Goal: Check status: Check status

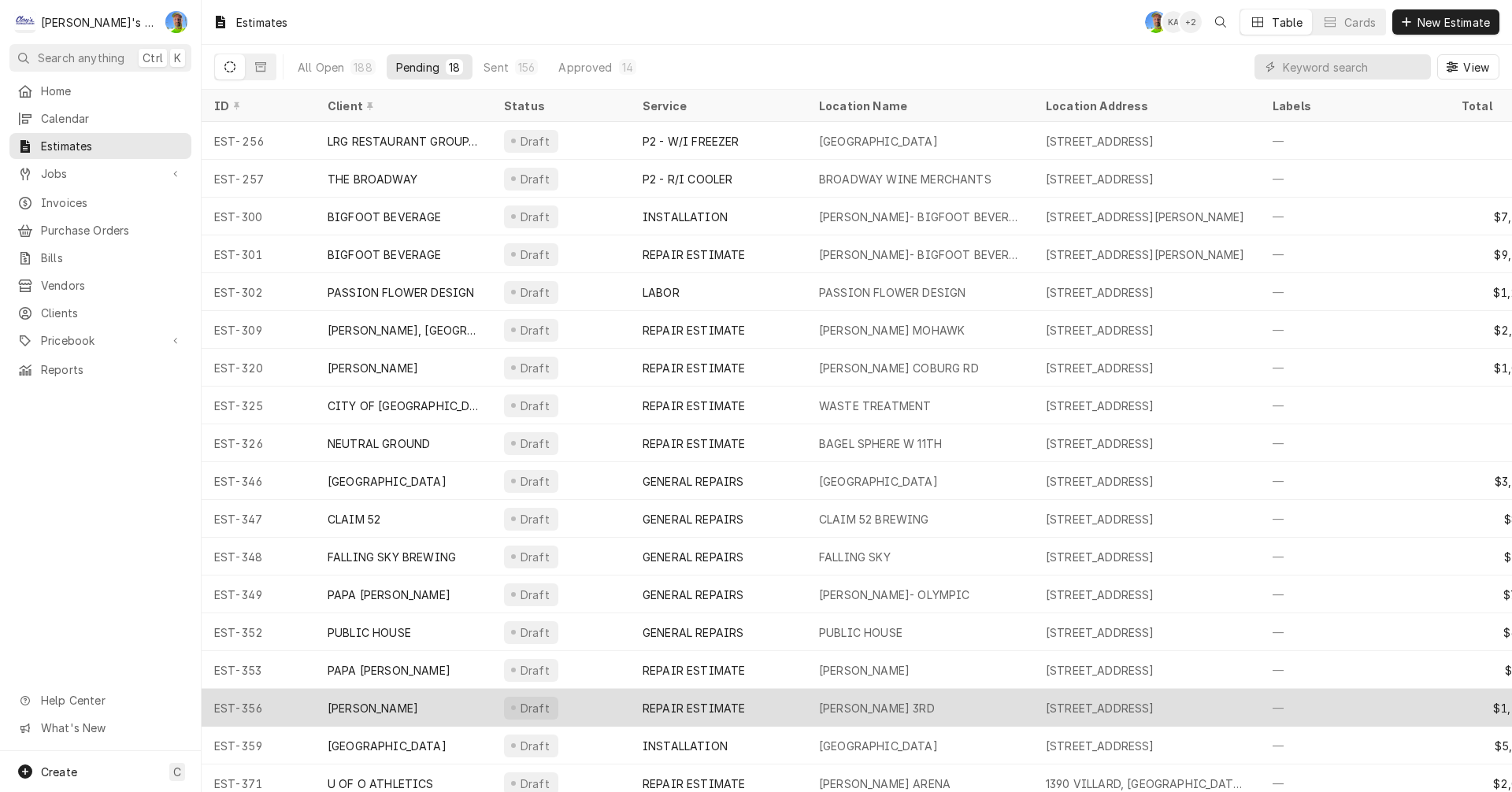
scroll to position [20, 0]
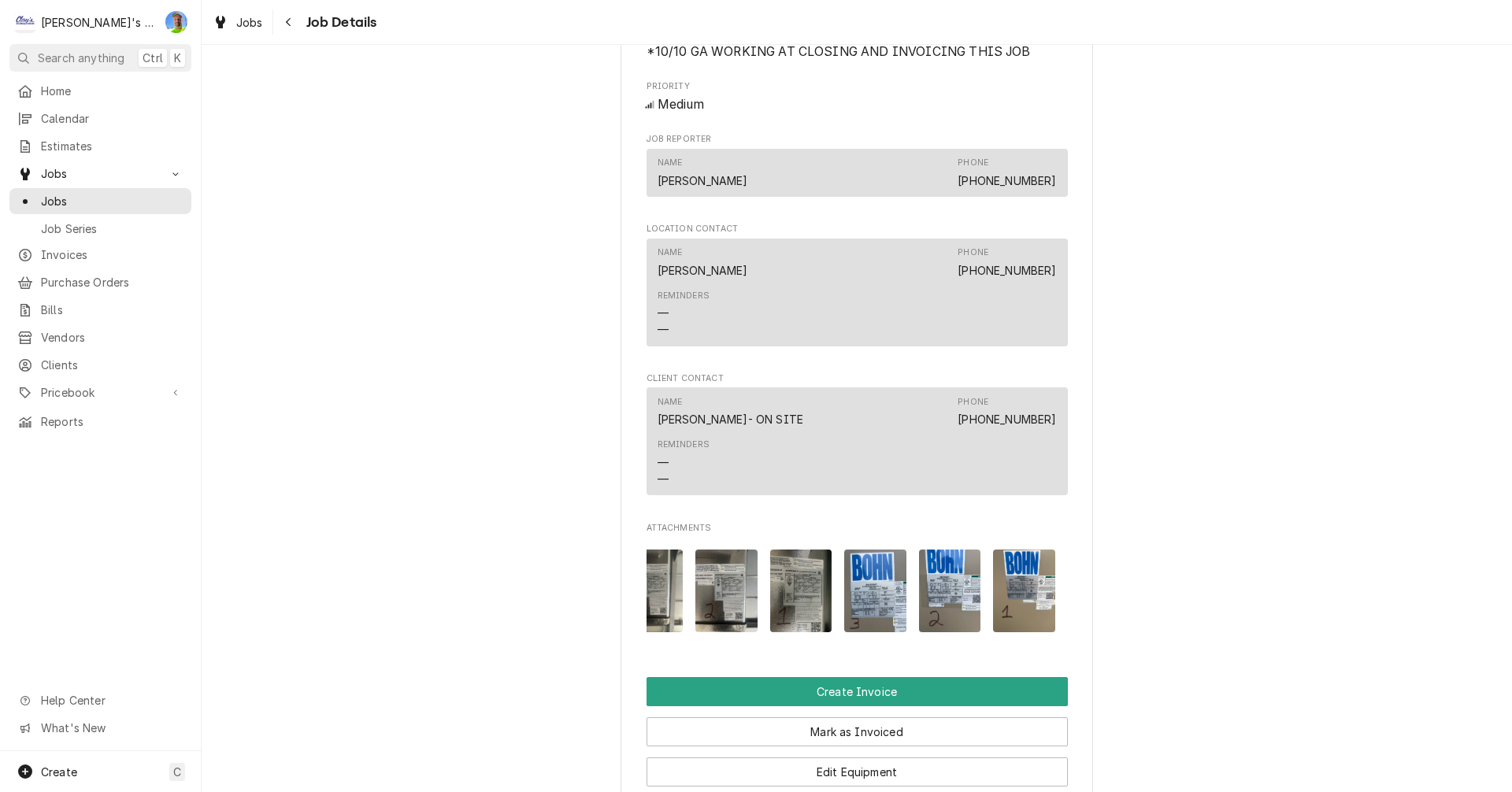
scroll to position [1483, 0]
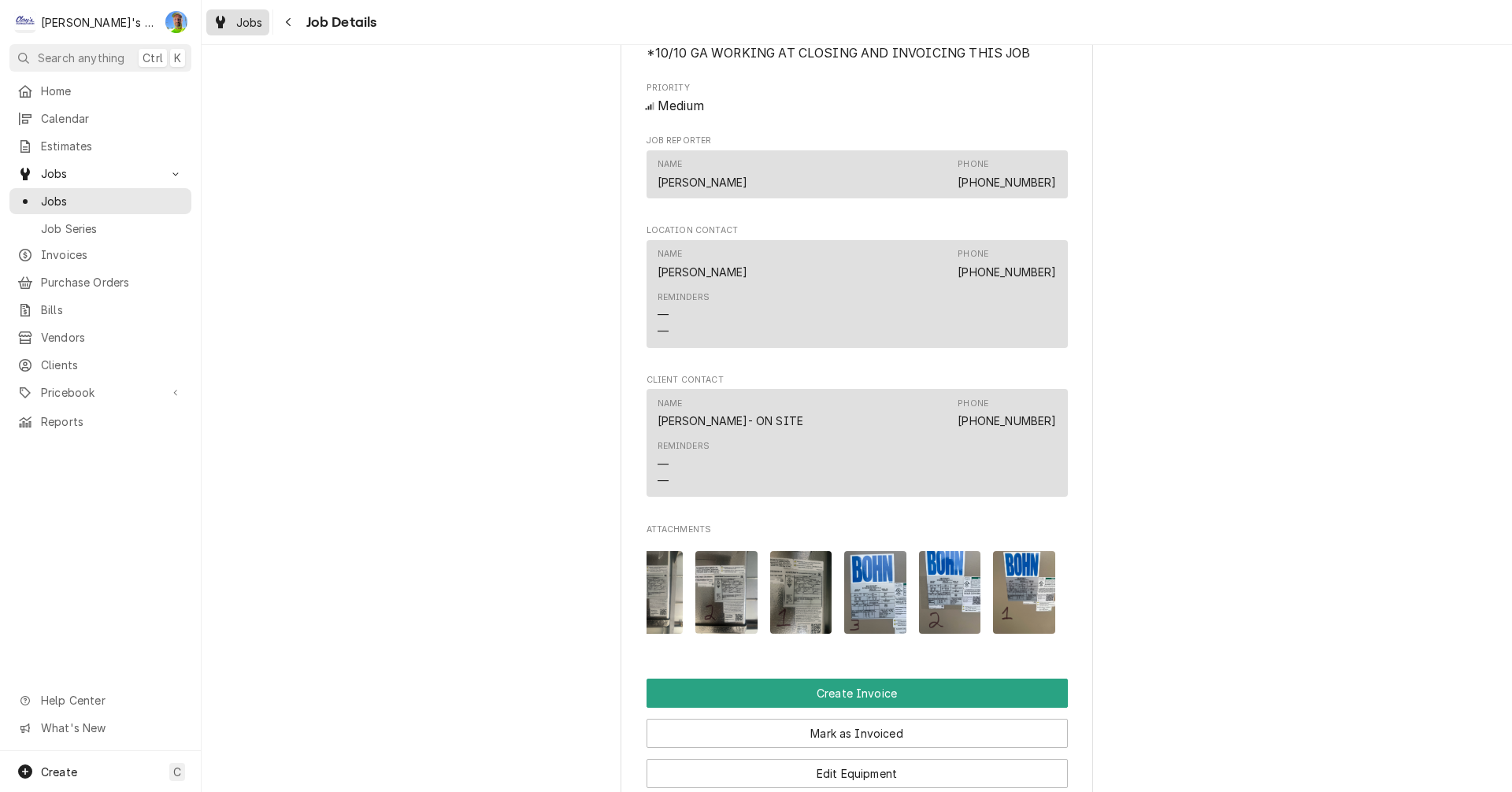
click at [243, 28] on span "Jobs" at bounding box center [250, 22] width 27 height 17
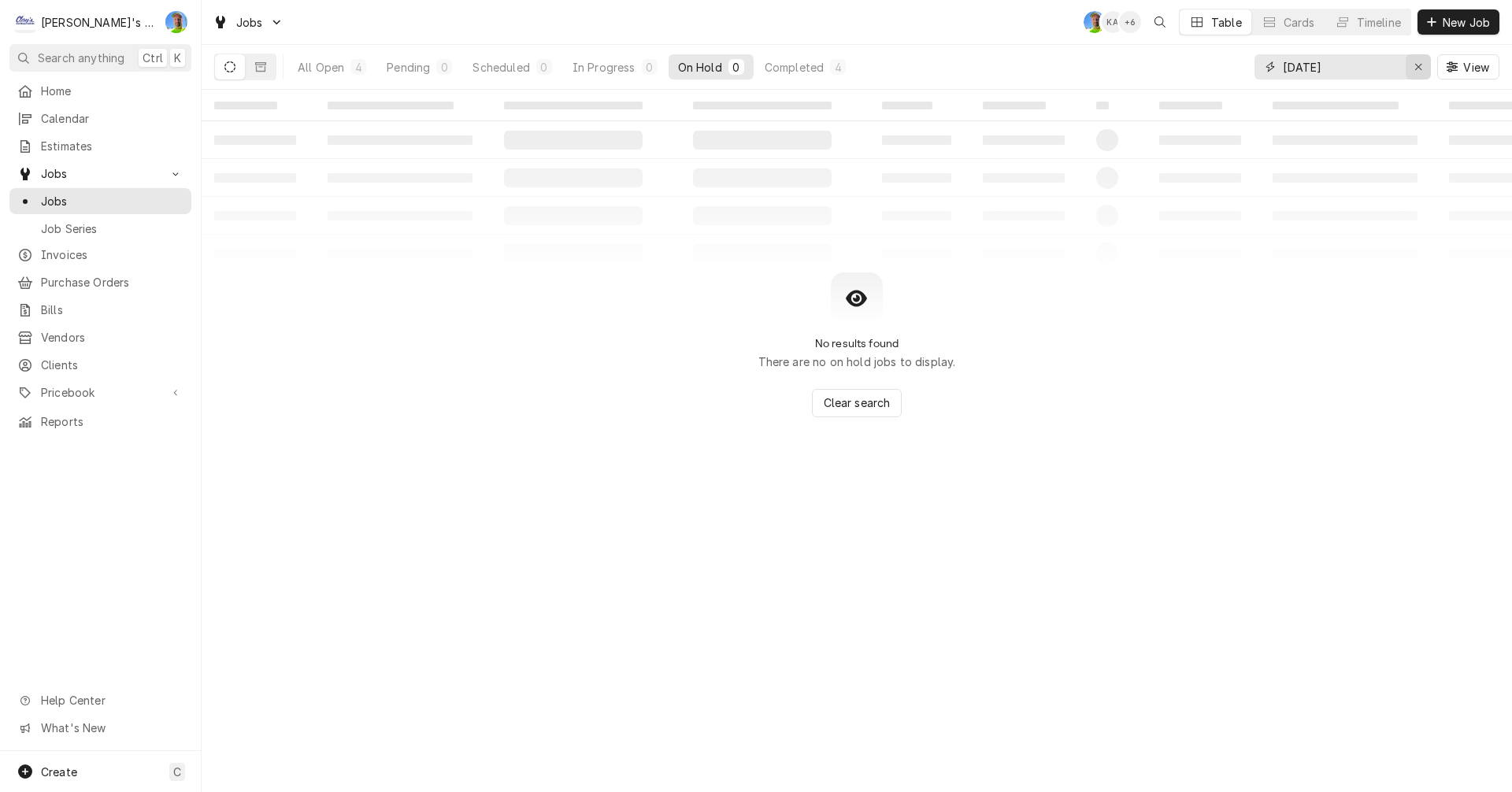
click at [1416, 70] on icon "Erase input" at bounding box center [1419, 67] width 9 height 11
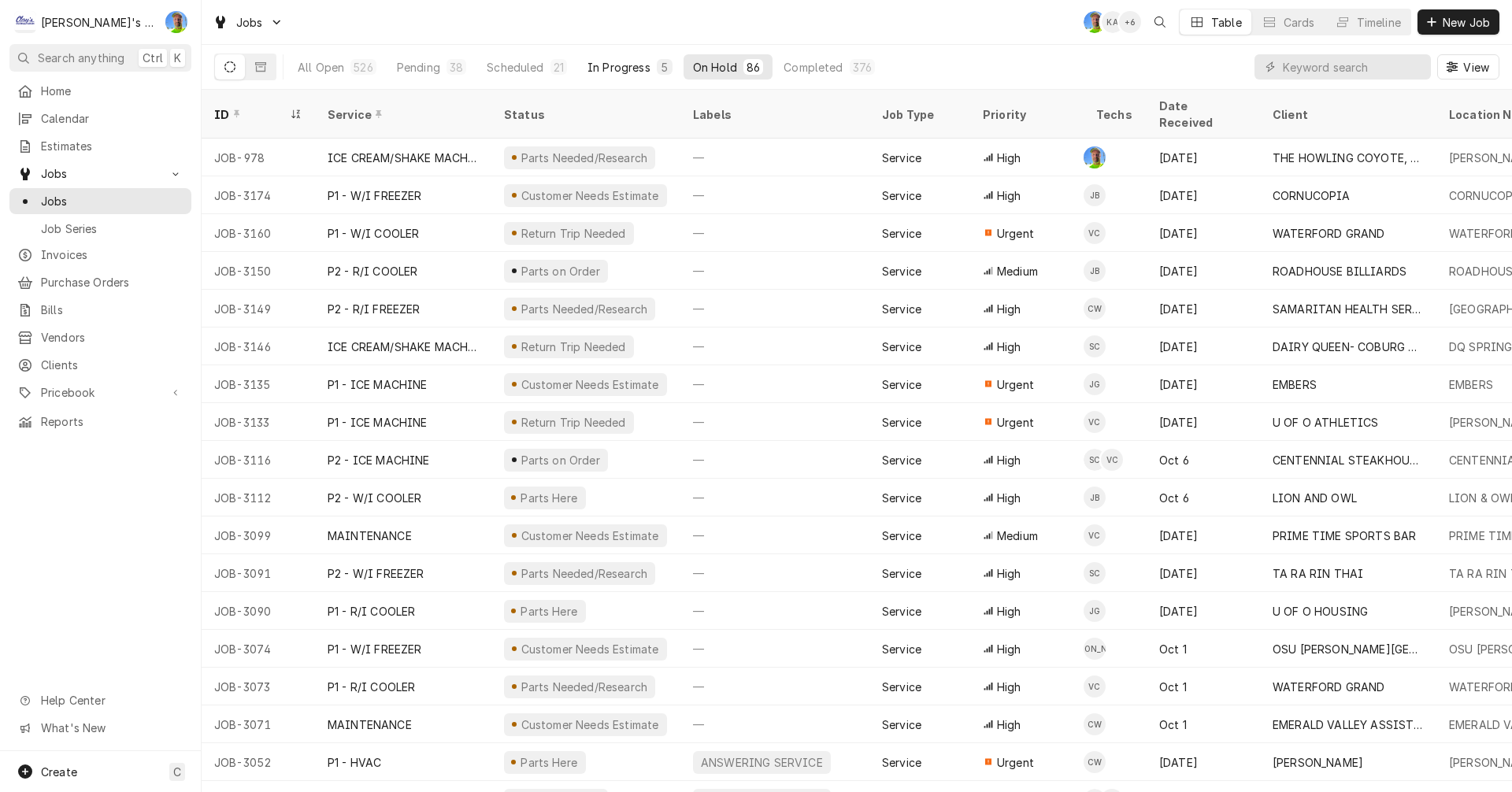
click at [623, 71] on div "In Progress" at bounding box center [618, 67] width 63 height 17
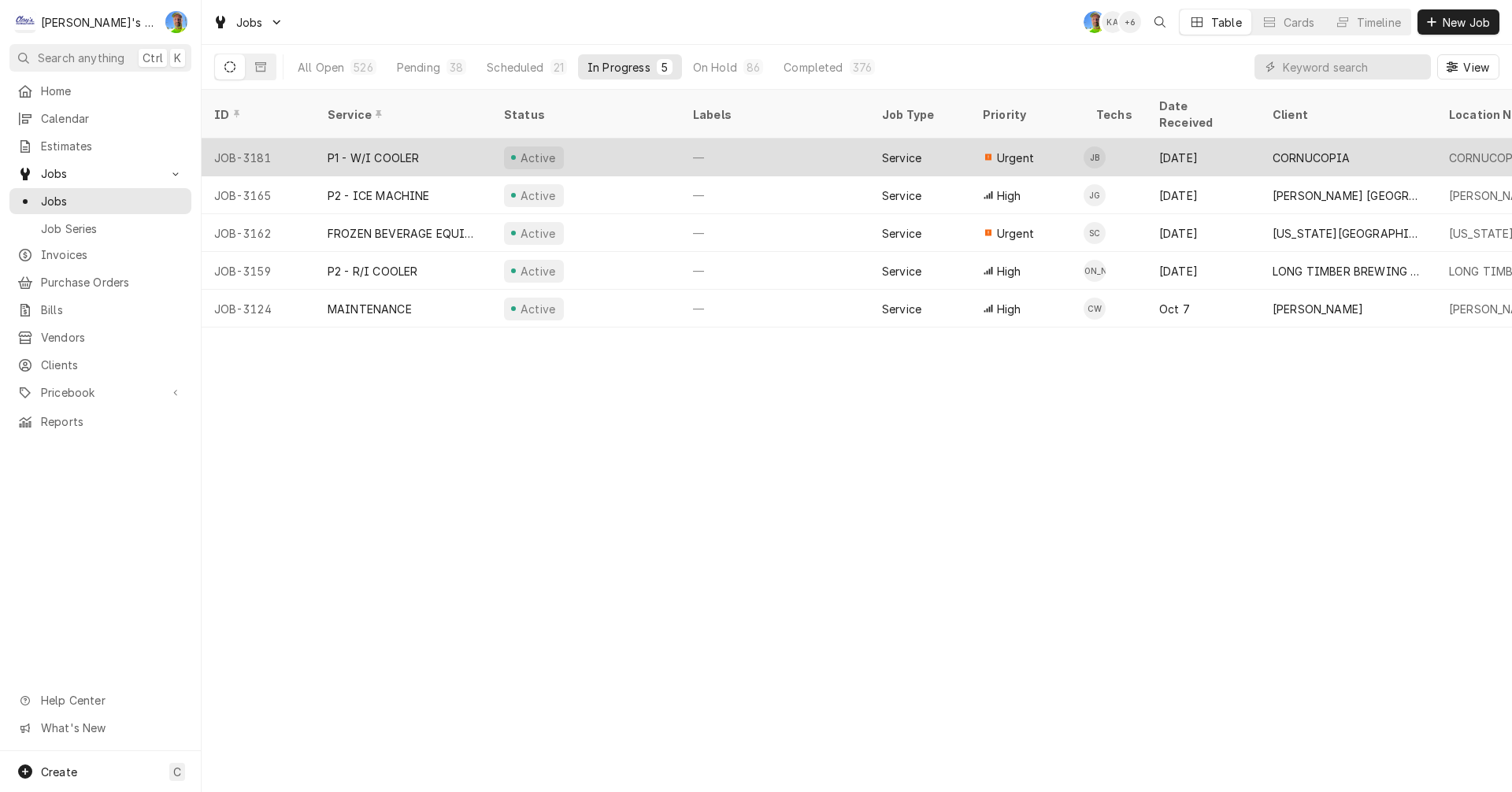
click at [634, 146] on div "Active" at bounding box center [585, 158] width 189 height 37
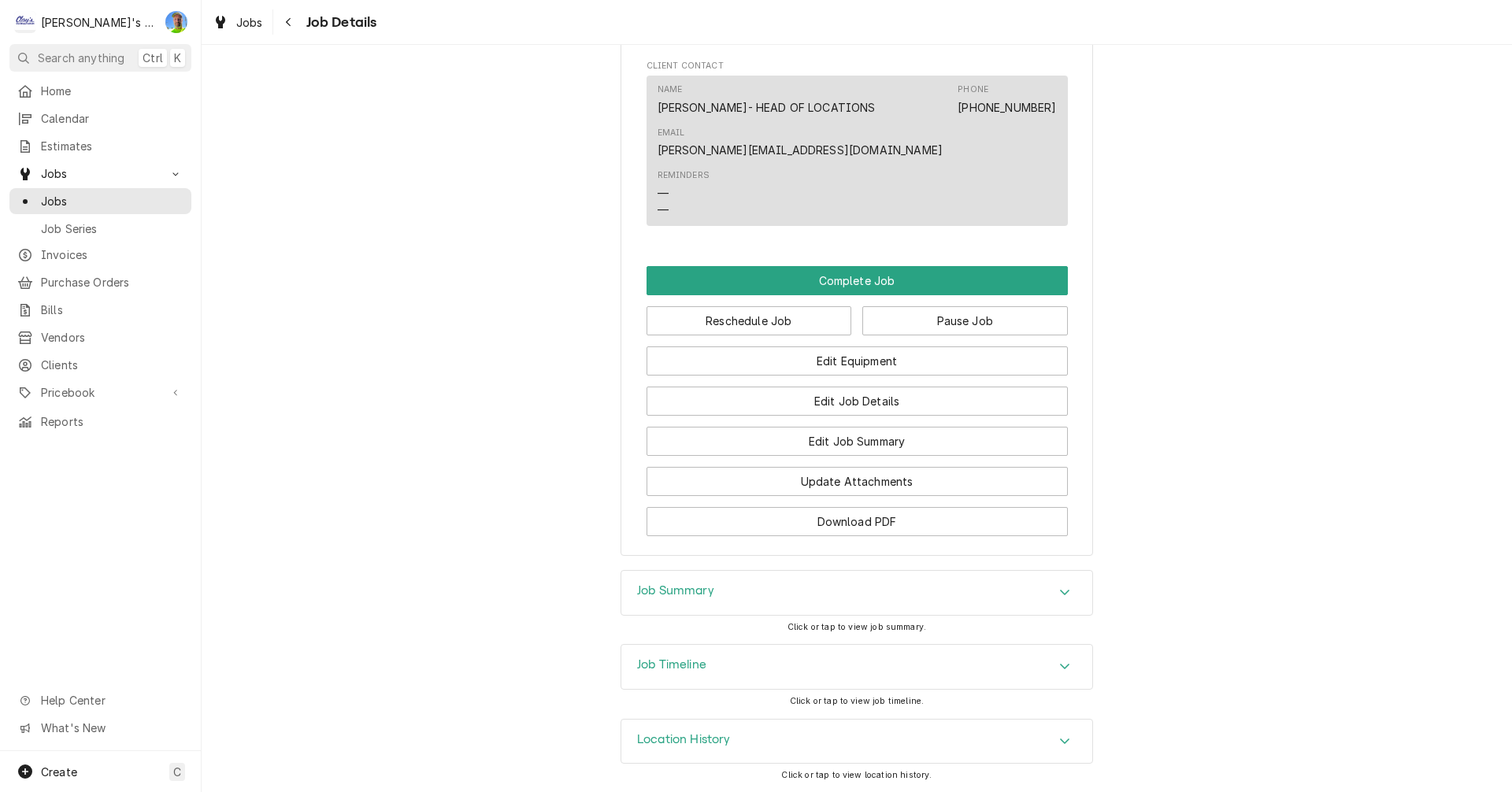
scroll to position [1159, 0]
click at [654, 594] on h3 "Job Summary" at bounding box center [675, 590] width 77 height 15
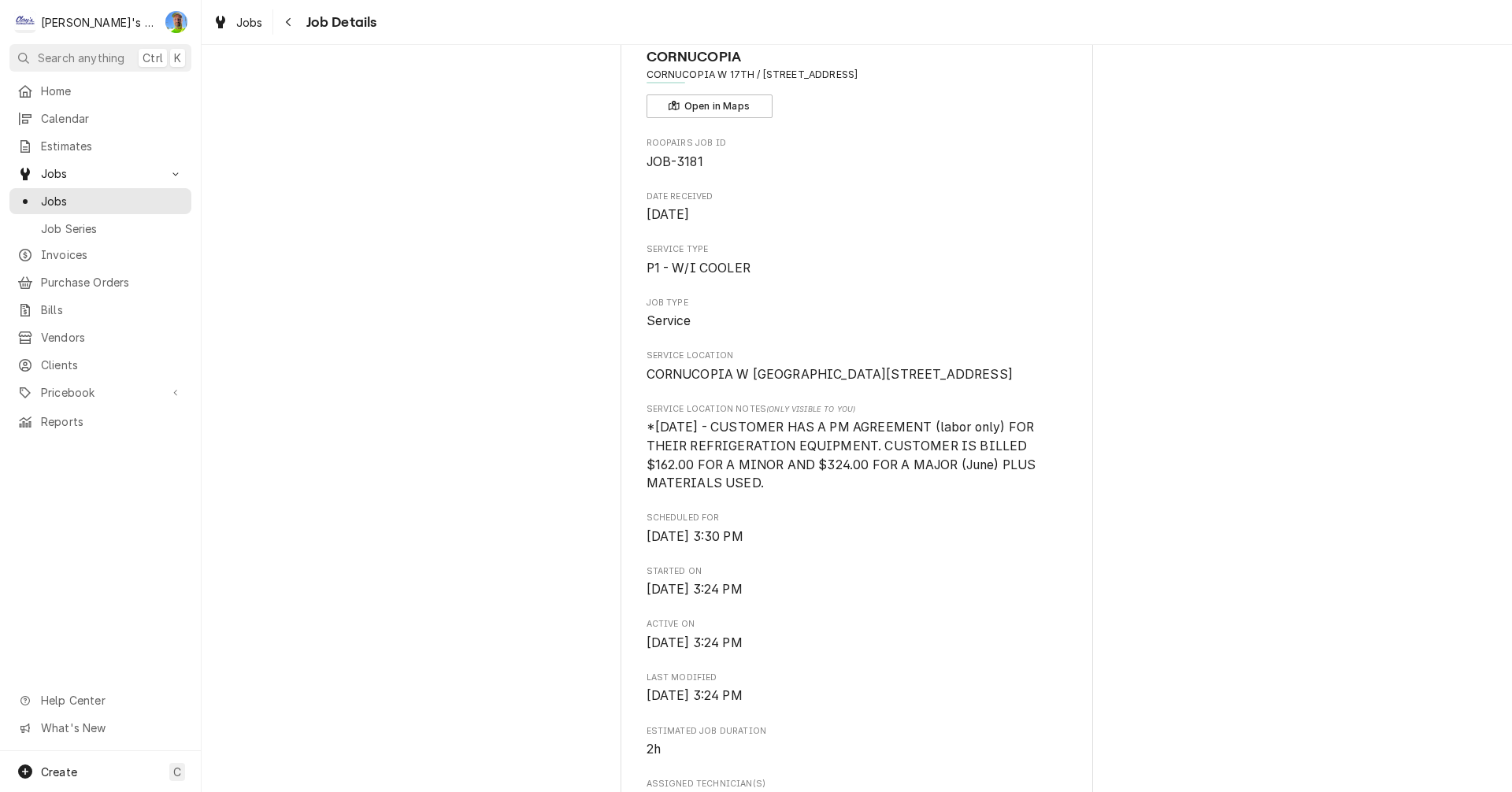
scroll to position [47, 0]
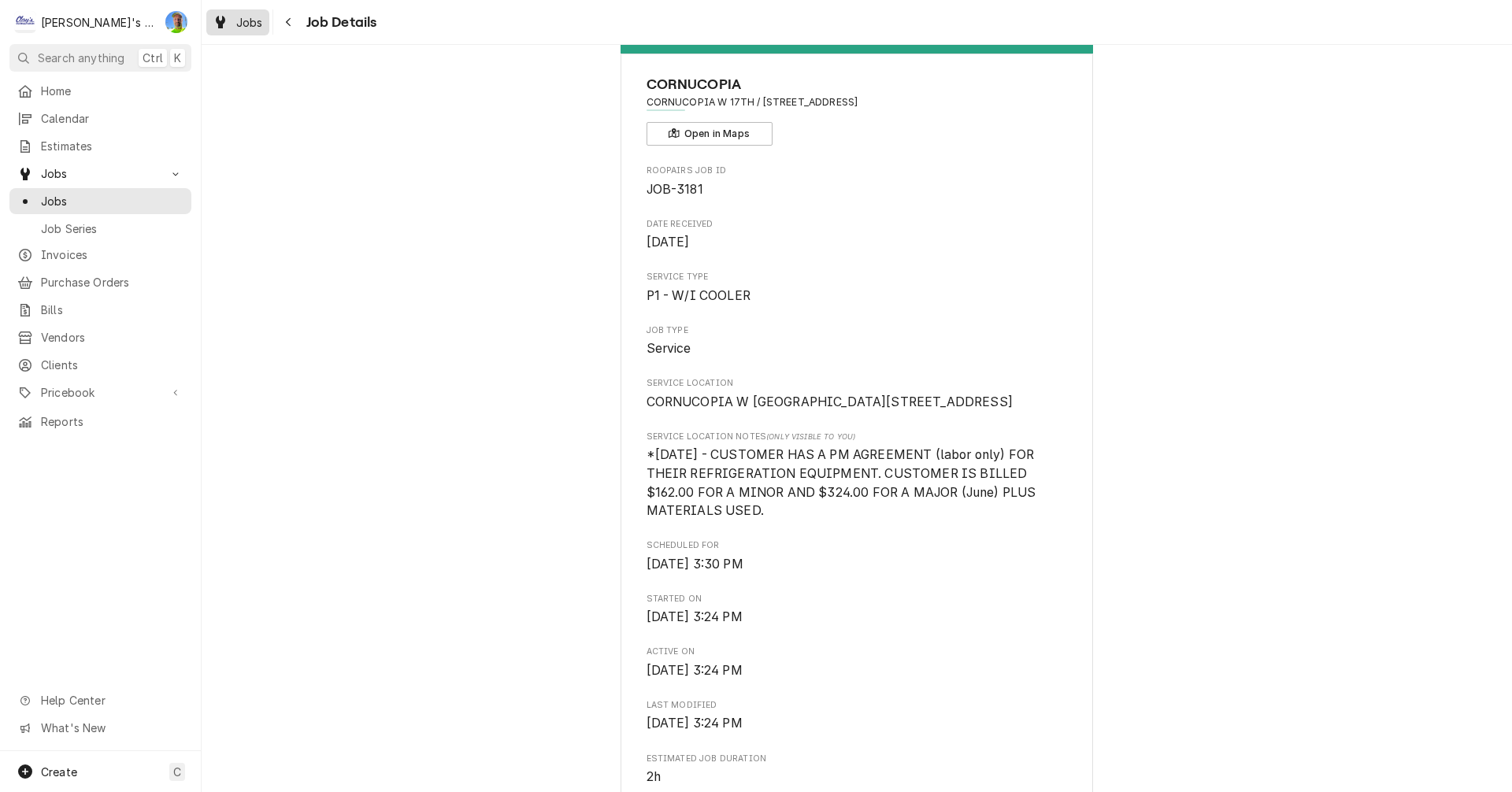
click at [235, 21] on div "Jobs" at bounding box center [237, 22] width 57 height 20
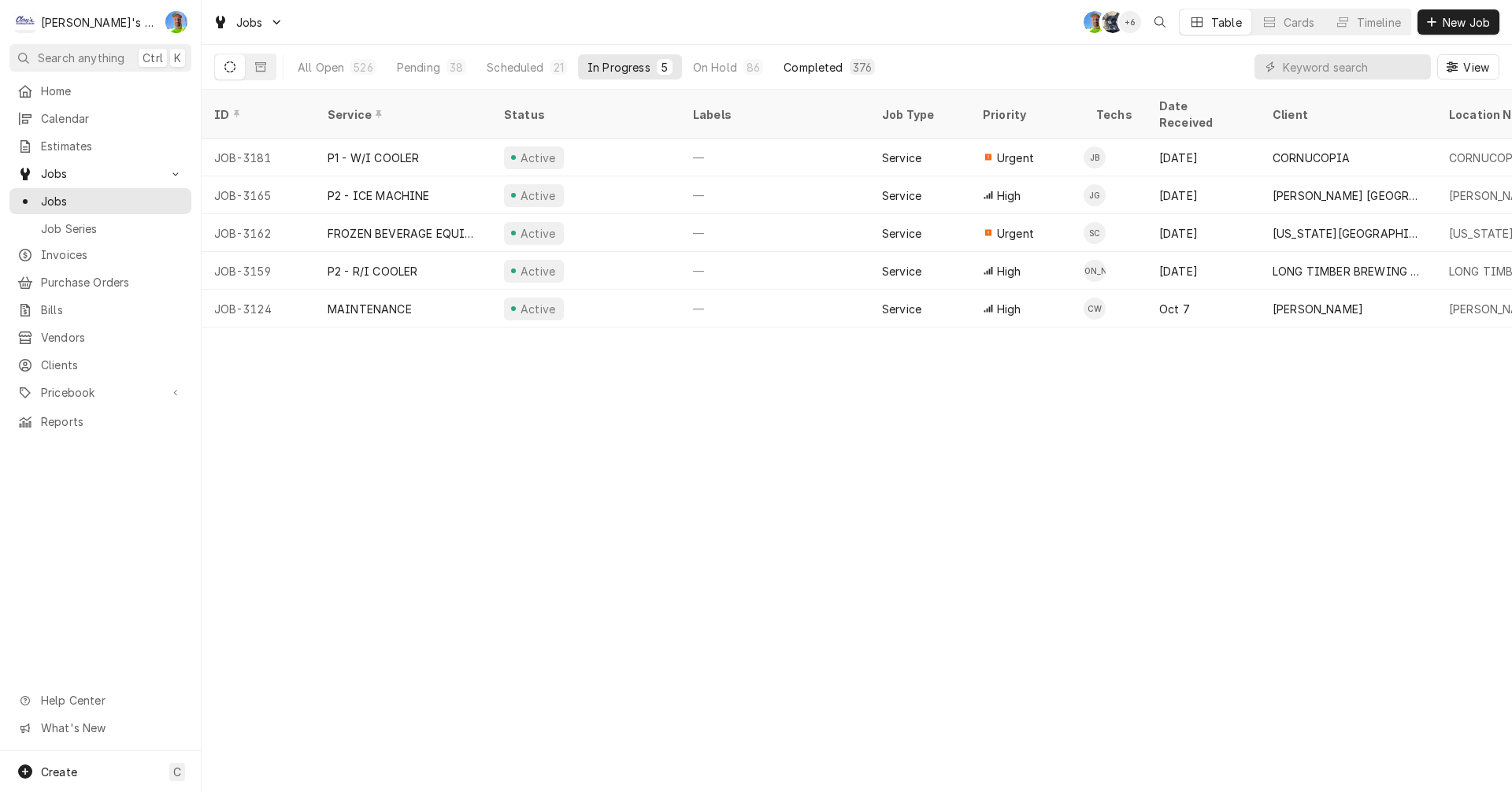
click at [801, 69] on div "Completed" at bounding box center [813, 67] width 59 height 17
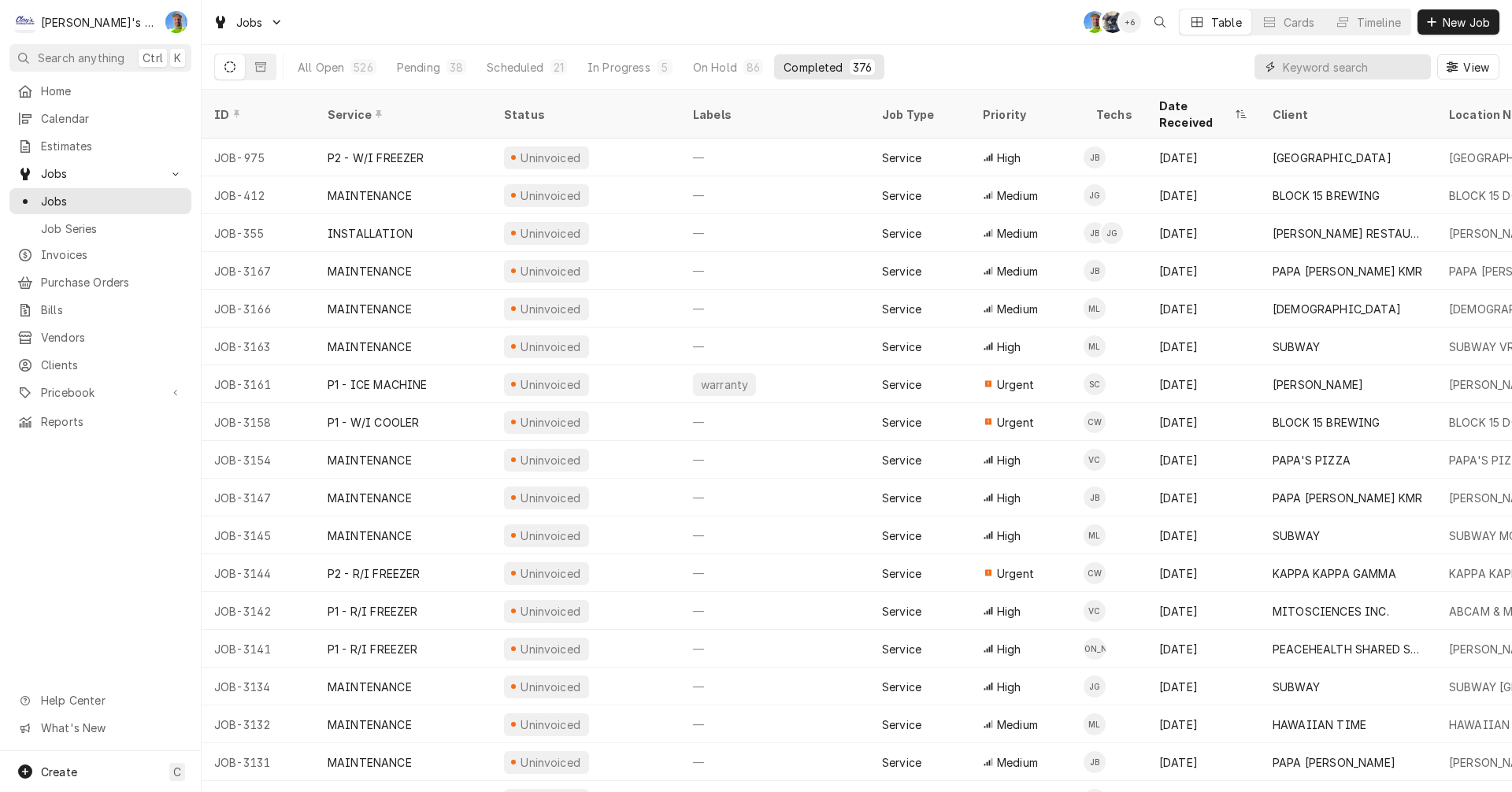
click at [1331, 72] on input "Dynamic Content Wrapper" at bounding box center [1353, 67] width 141 height 25
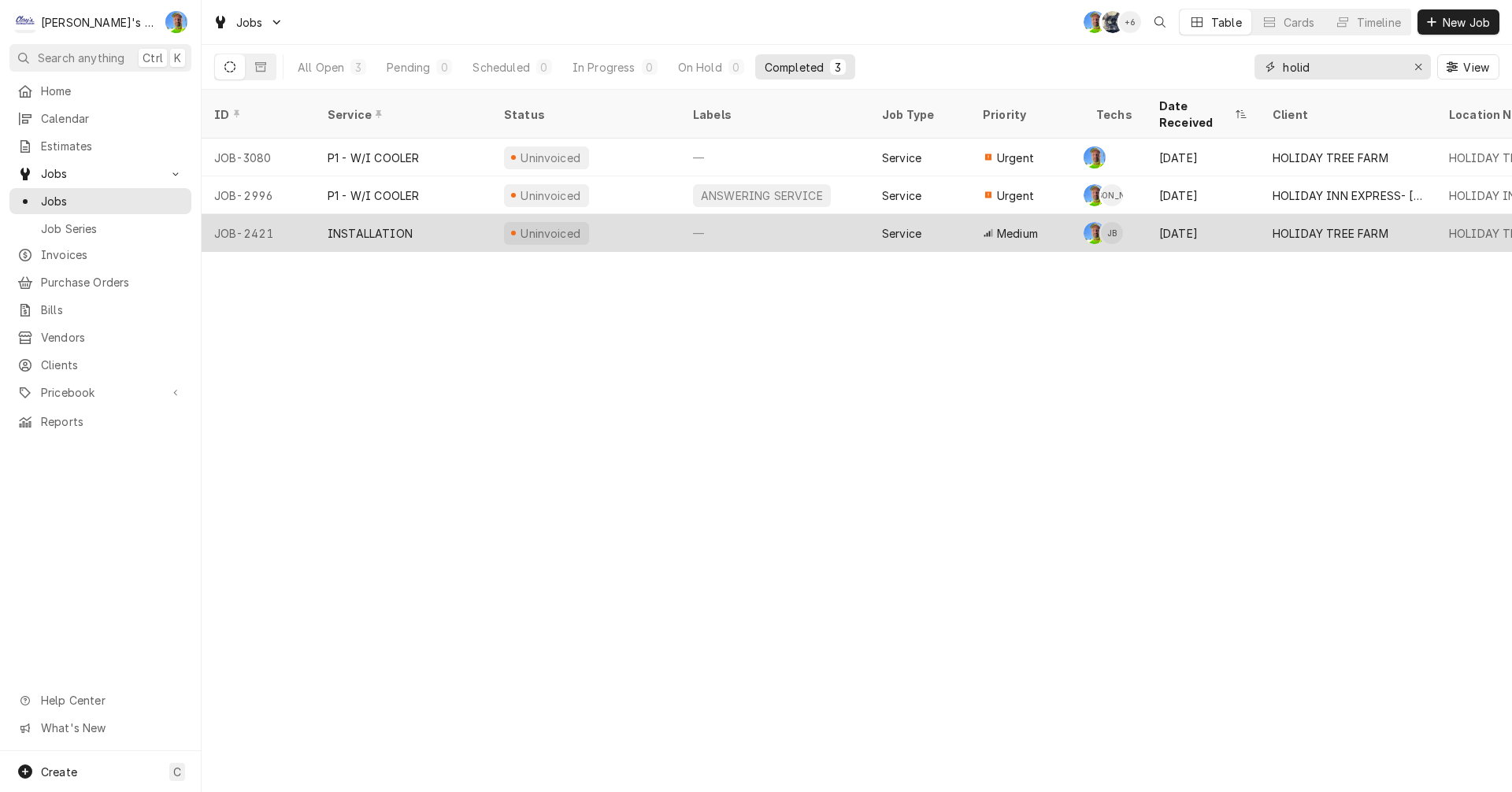
type input "holid"
click at [832, 215] on div "—" at bounding box center [775, 233] width 189 height 37
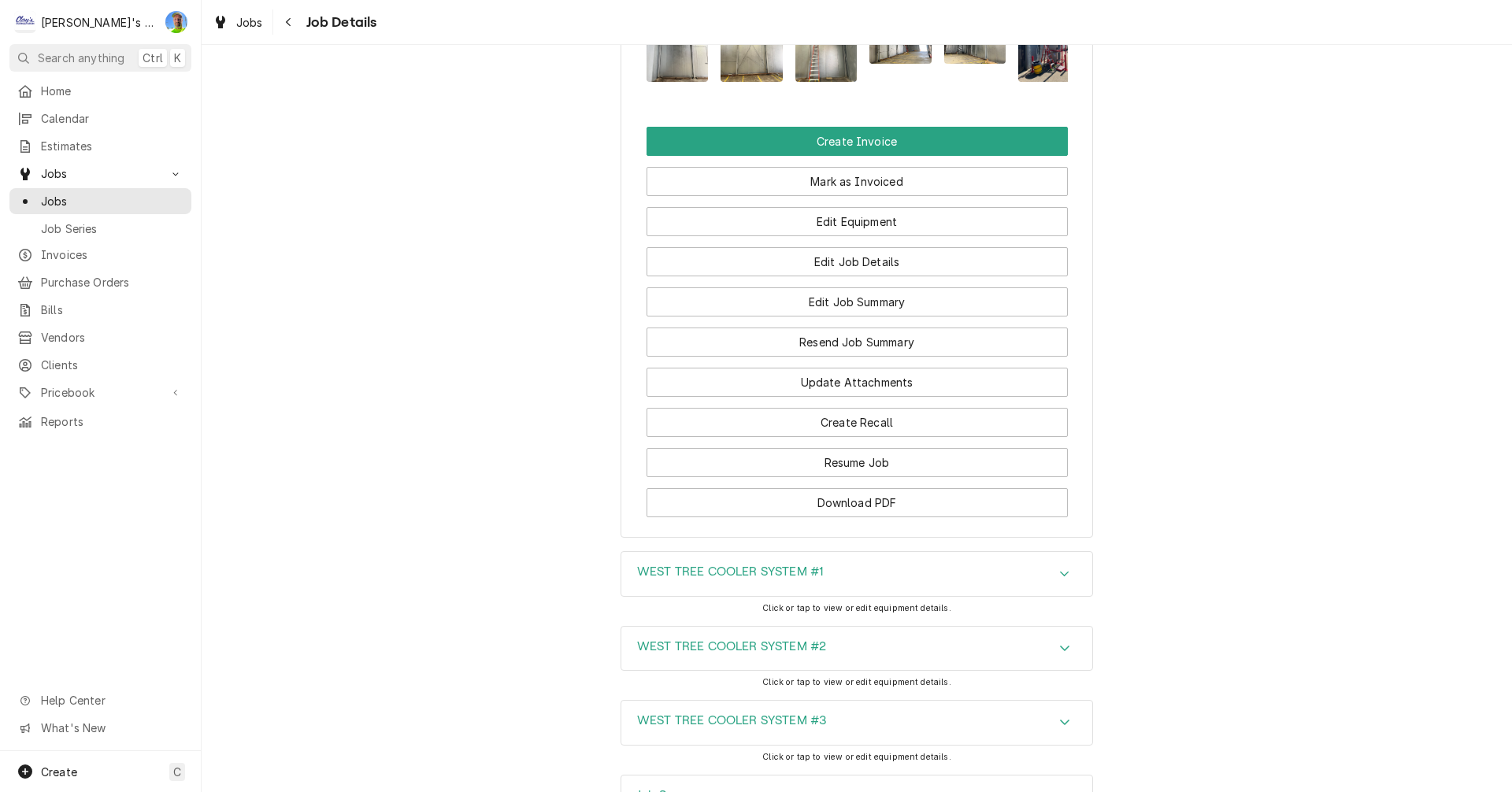
scroll to position [2271, 0]
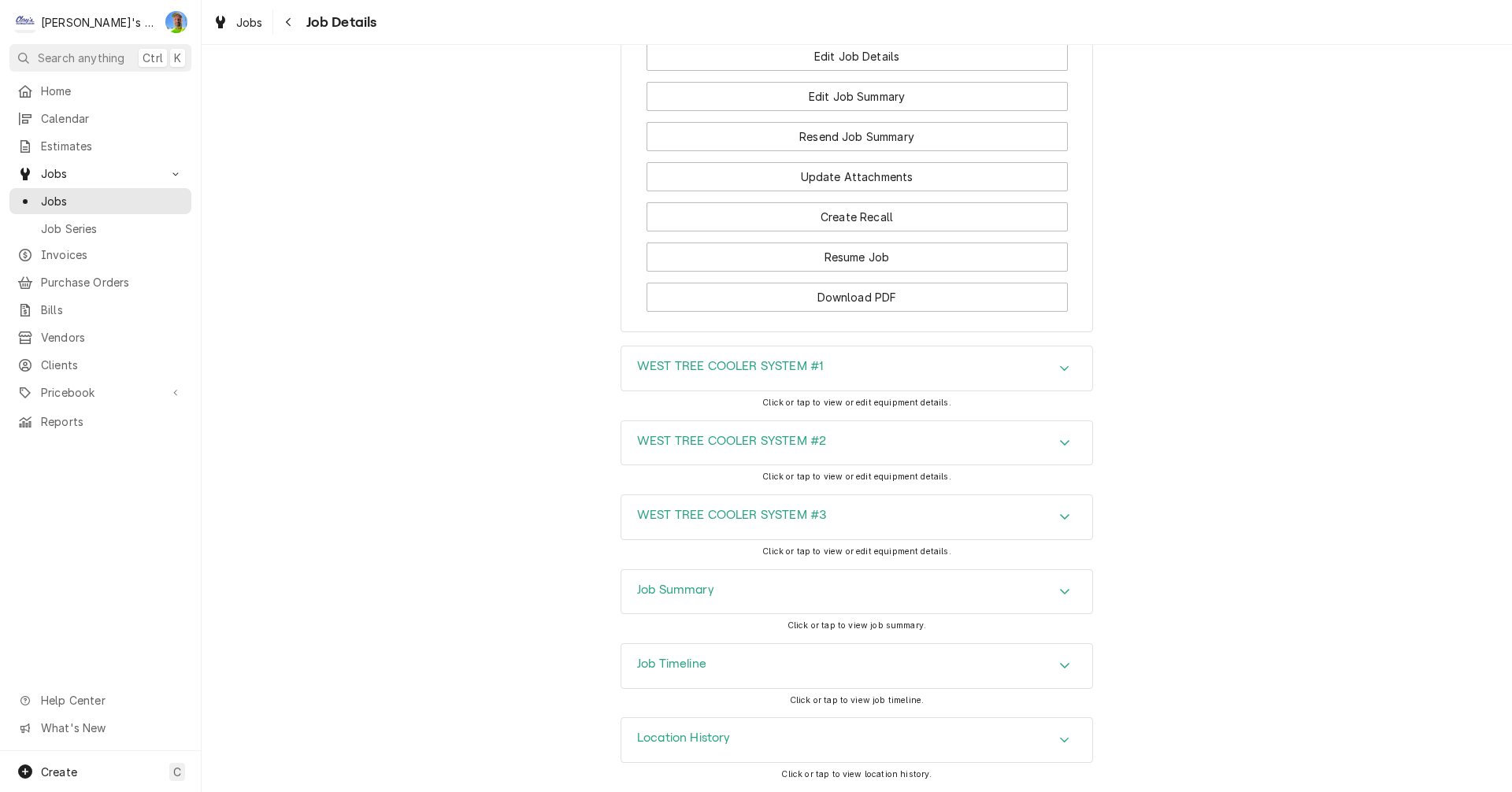
click at [1065, 365] on div "Accordion Header" at bounding box center [1064, 368] width 24 height 19
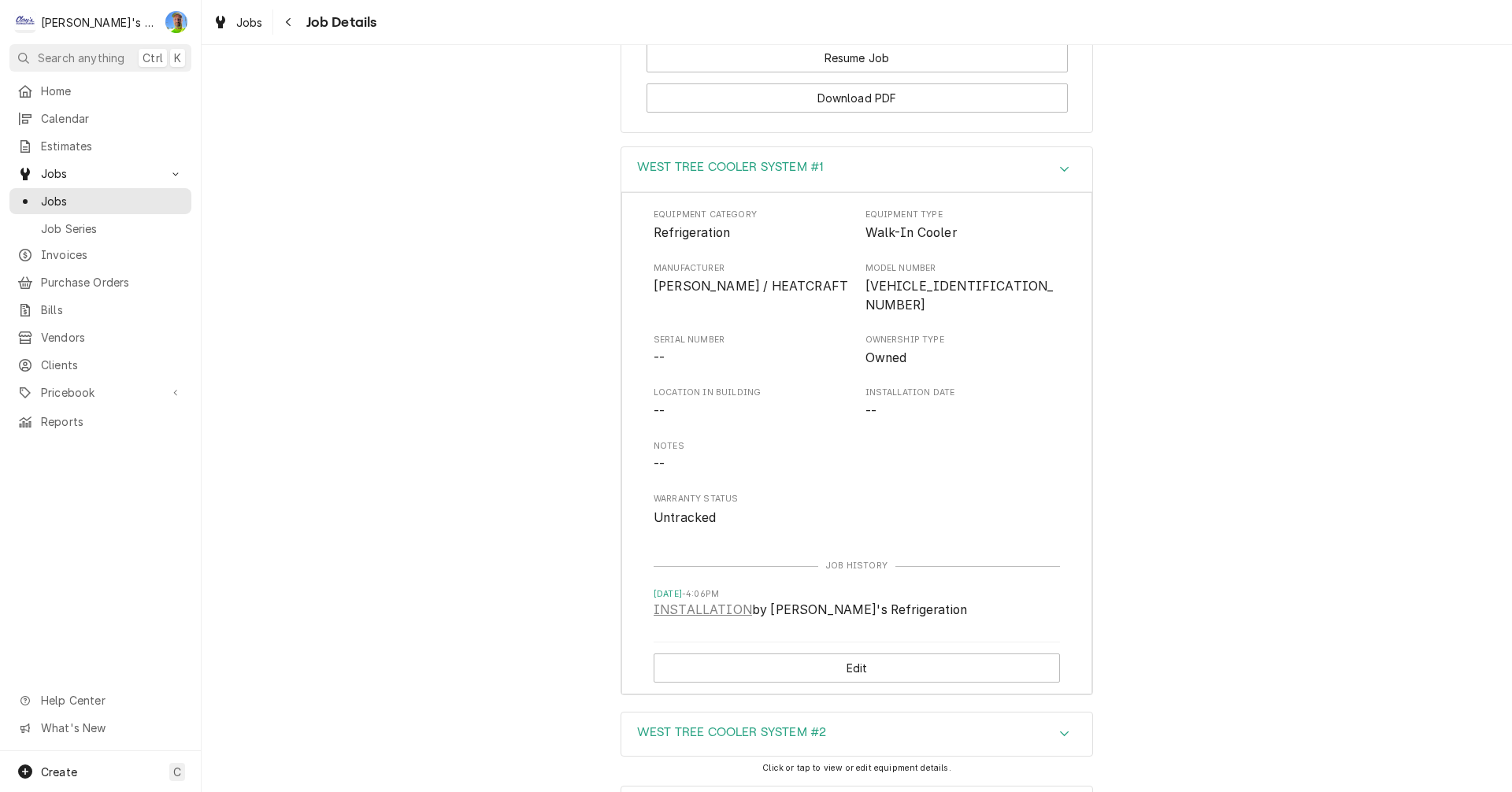
scroll to position [2508, 0]
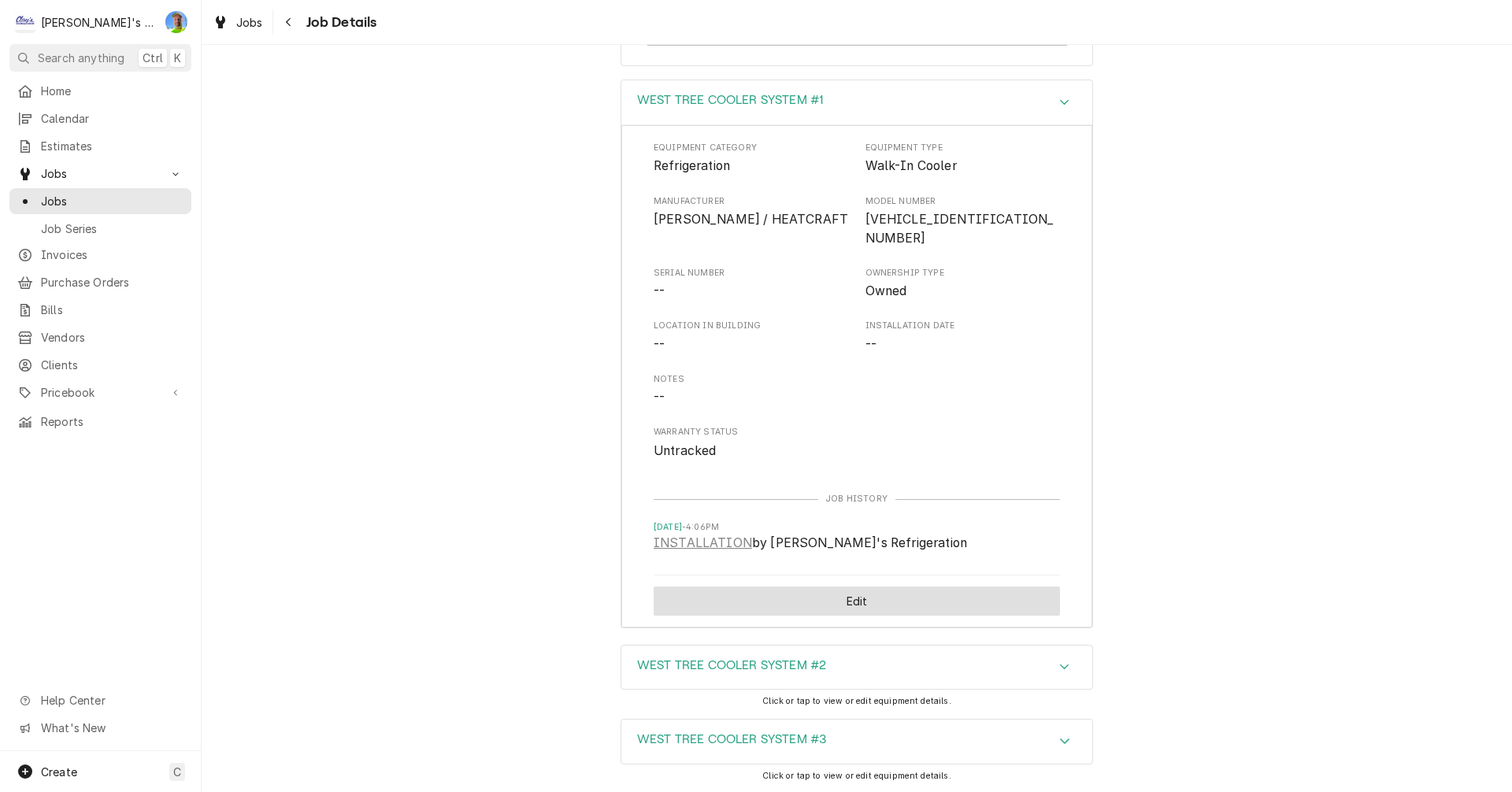
click at [841, 608] on button "Edit" at bounding box center [857, 601] width 406 height 29
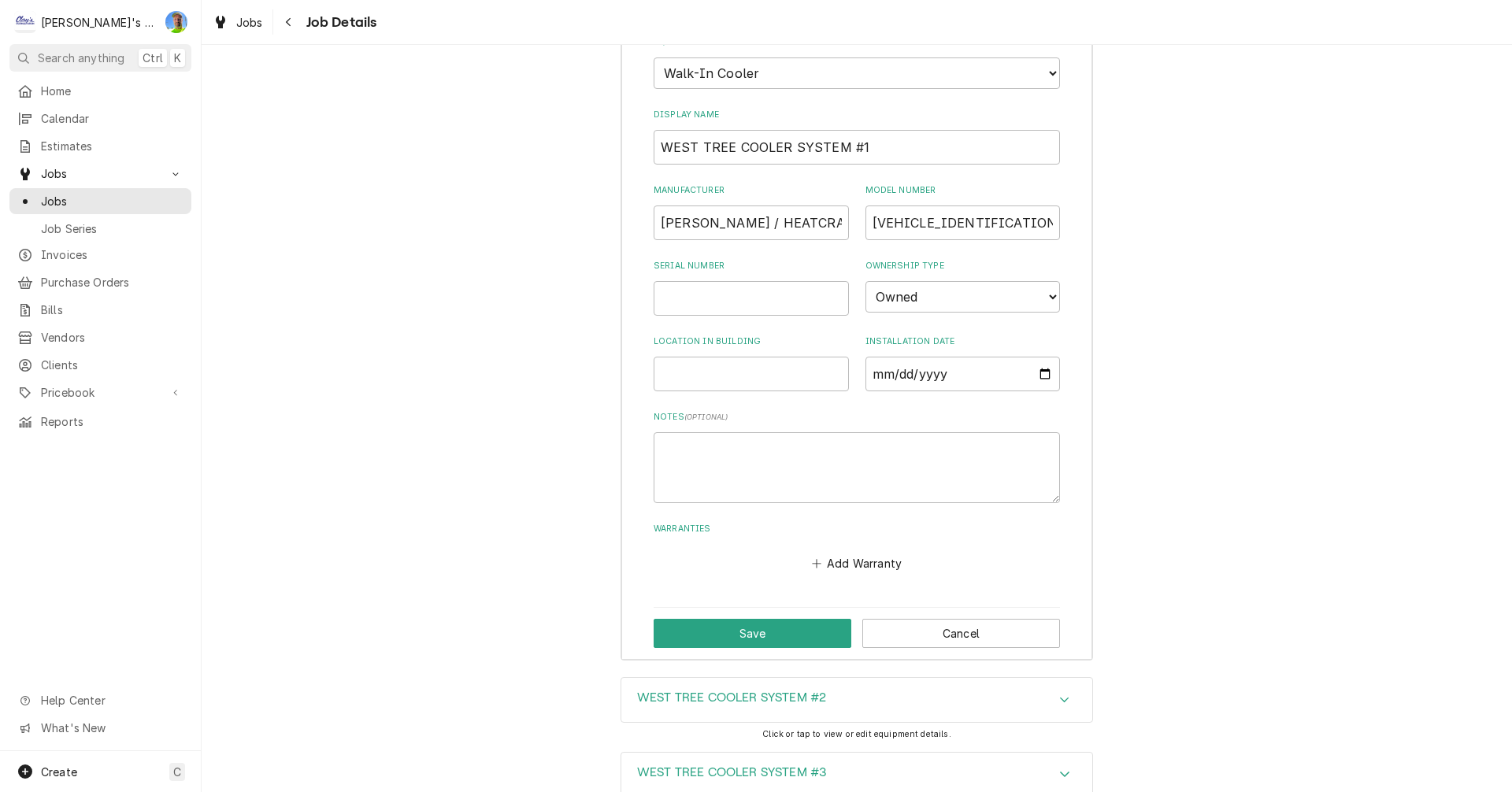
scroll to position [2744, 0]
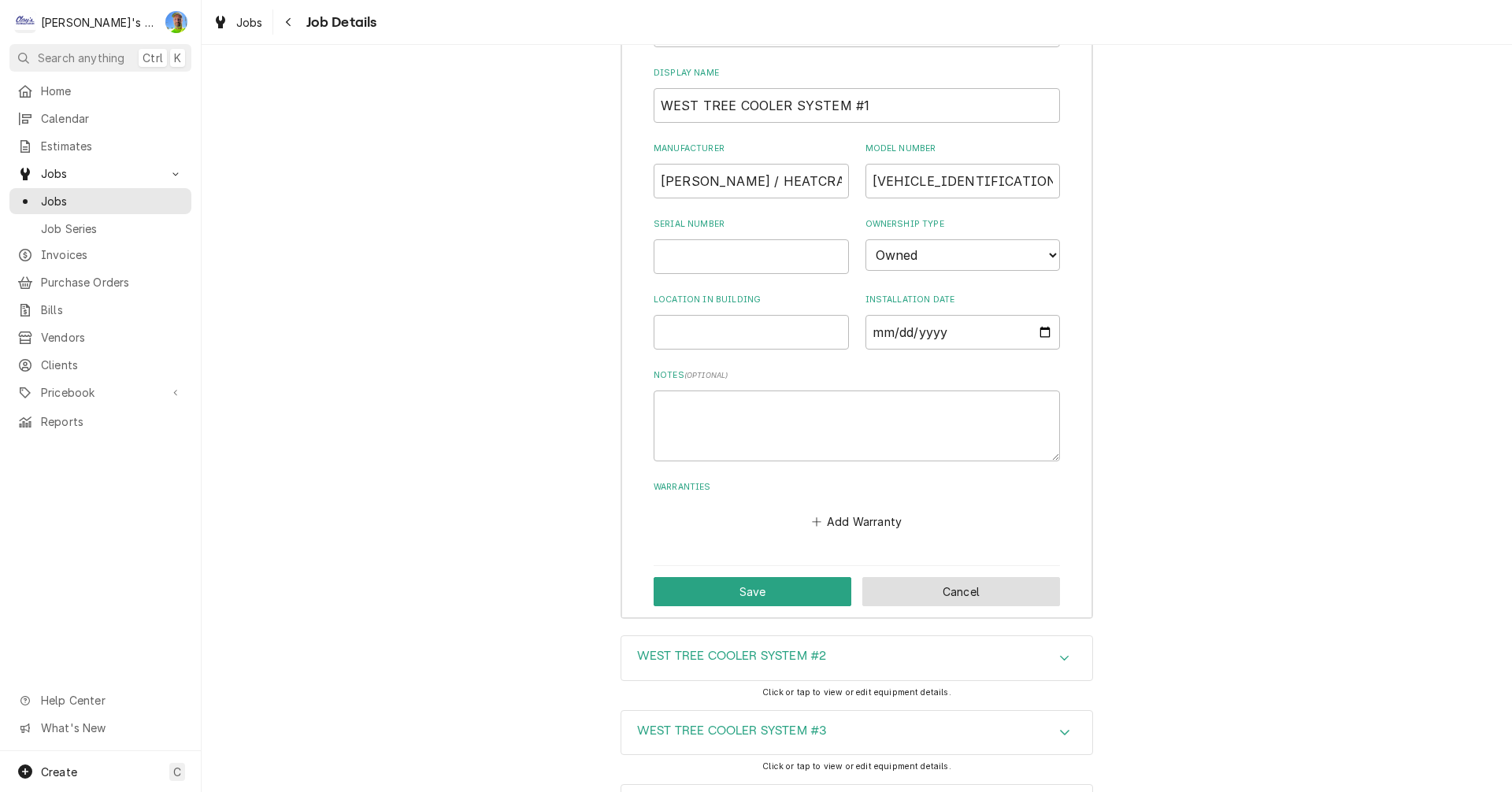
click at [958, 607] on button "Cancel" at bounding box center [961, 592] width 197 height 29
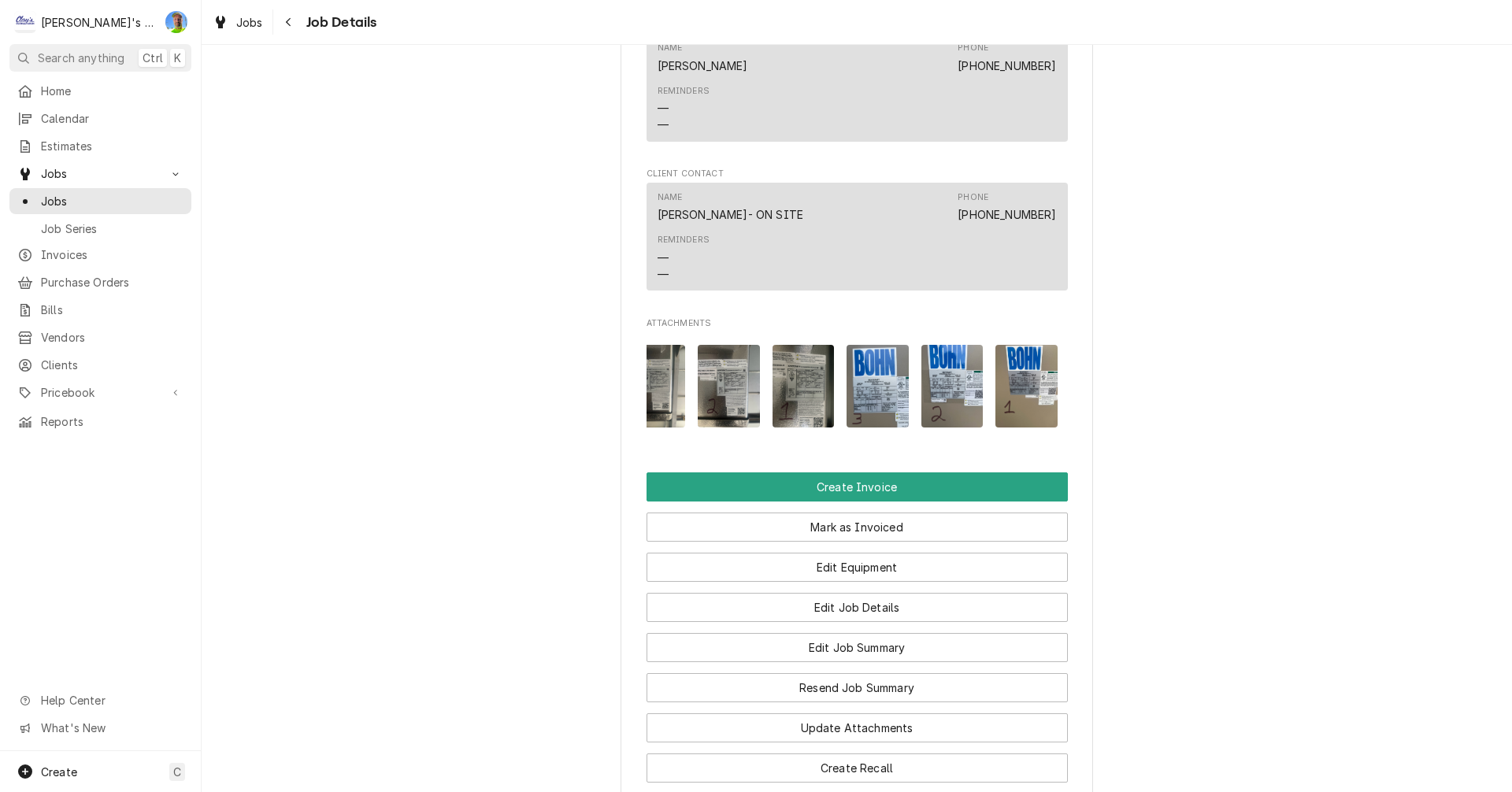
scroll to position [0, 621]
click at [1015, 419] on img "Attachments" at bounding box center [1024, 386] width 62 height 83
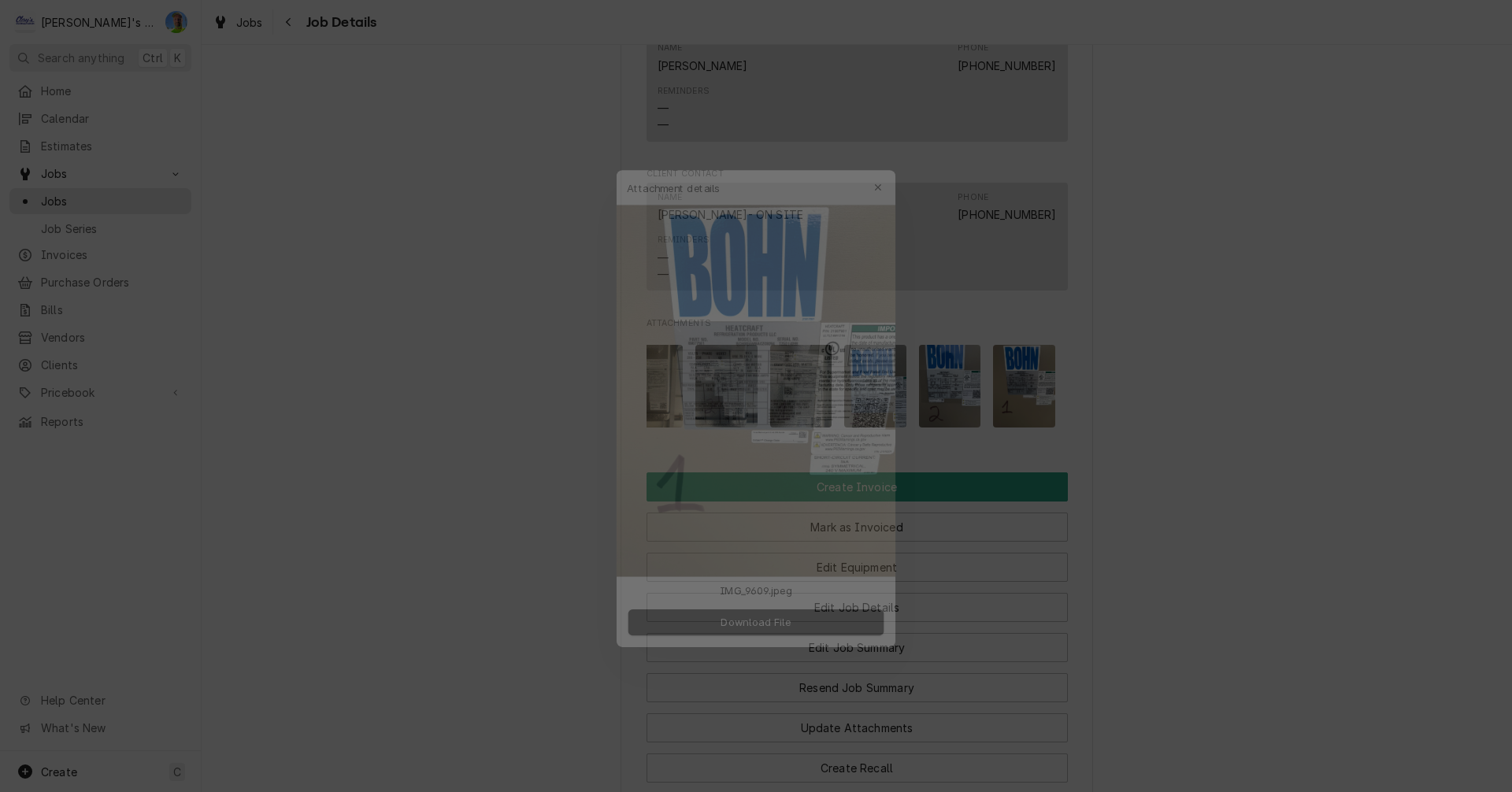
click at [1136, 381] on div at bounding box center [756, 396] width 1512 height 792
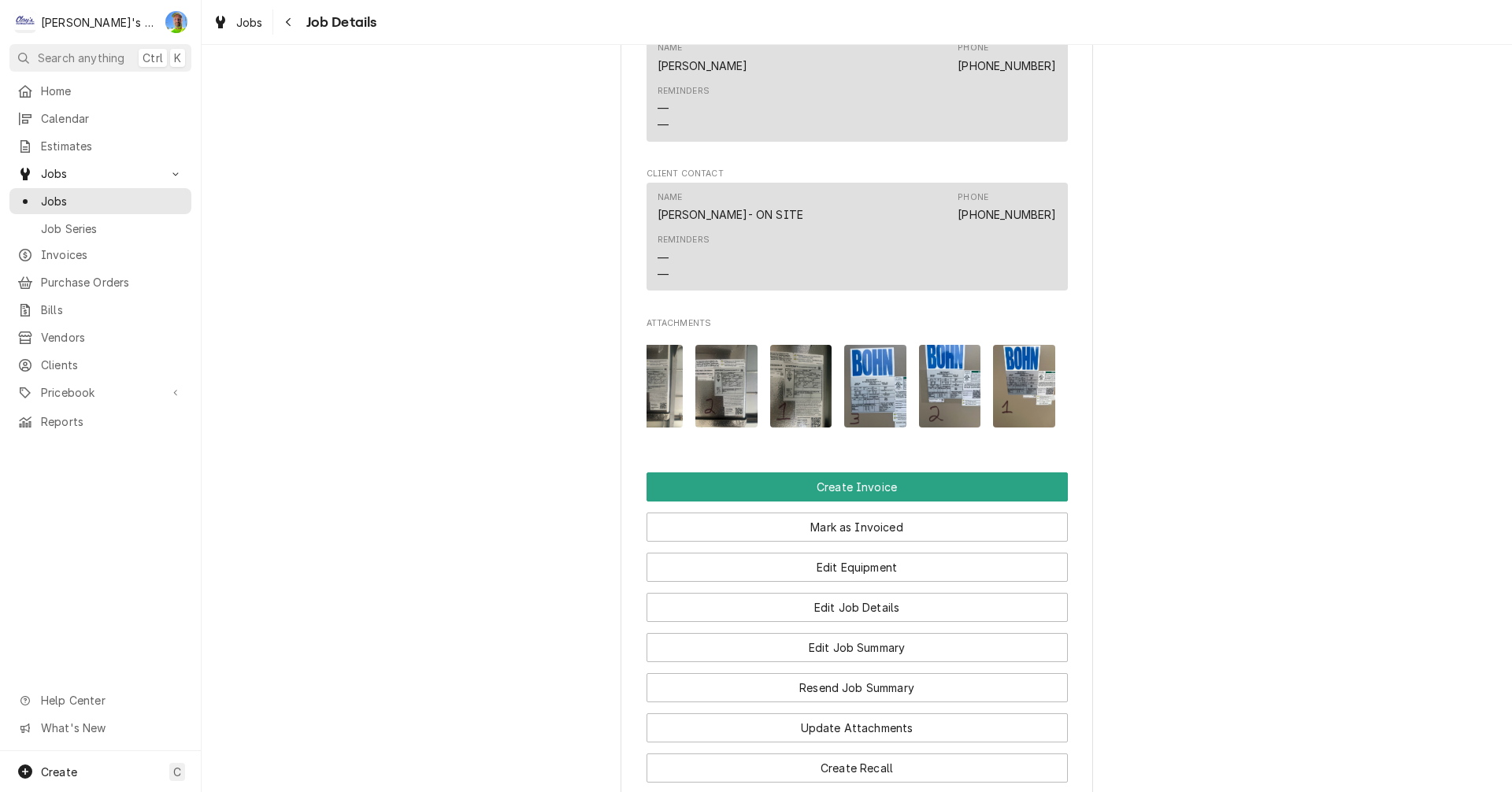
click at [943, 405] on img "Attachments" at bounding box center [950, 386] width 62 height 83
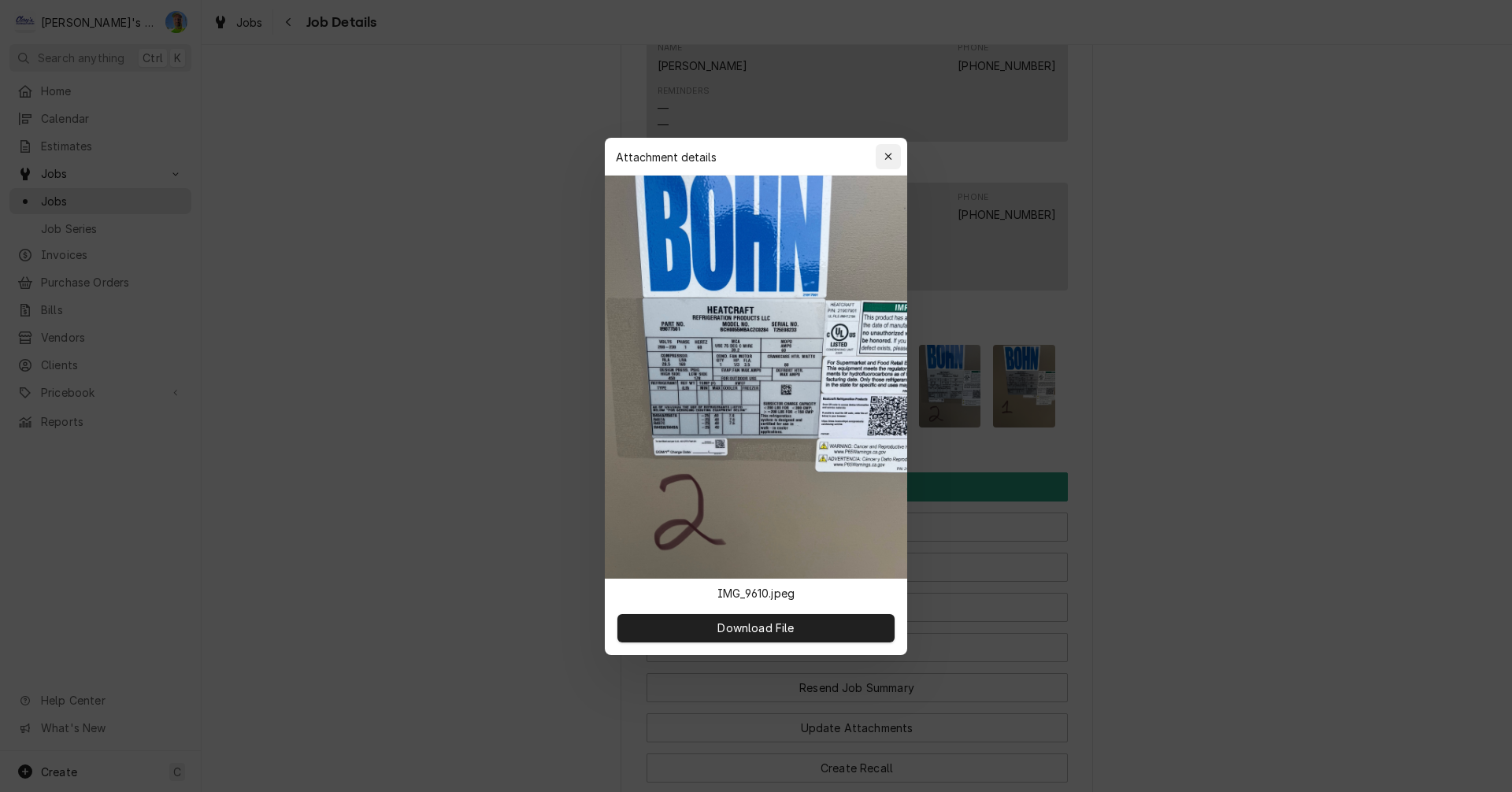
click at [888, 156] on icon "button" at bounding box center [889, 157] width 9 height 11
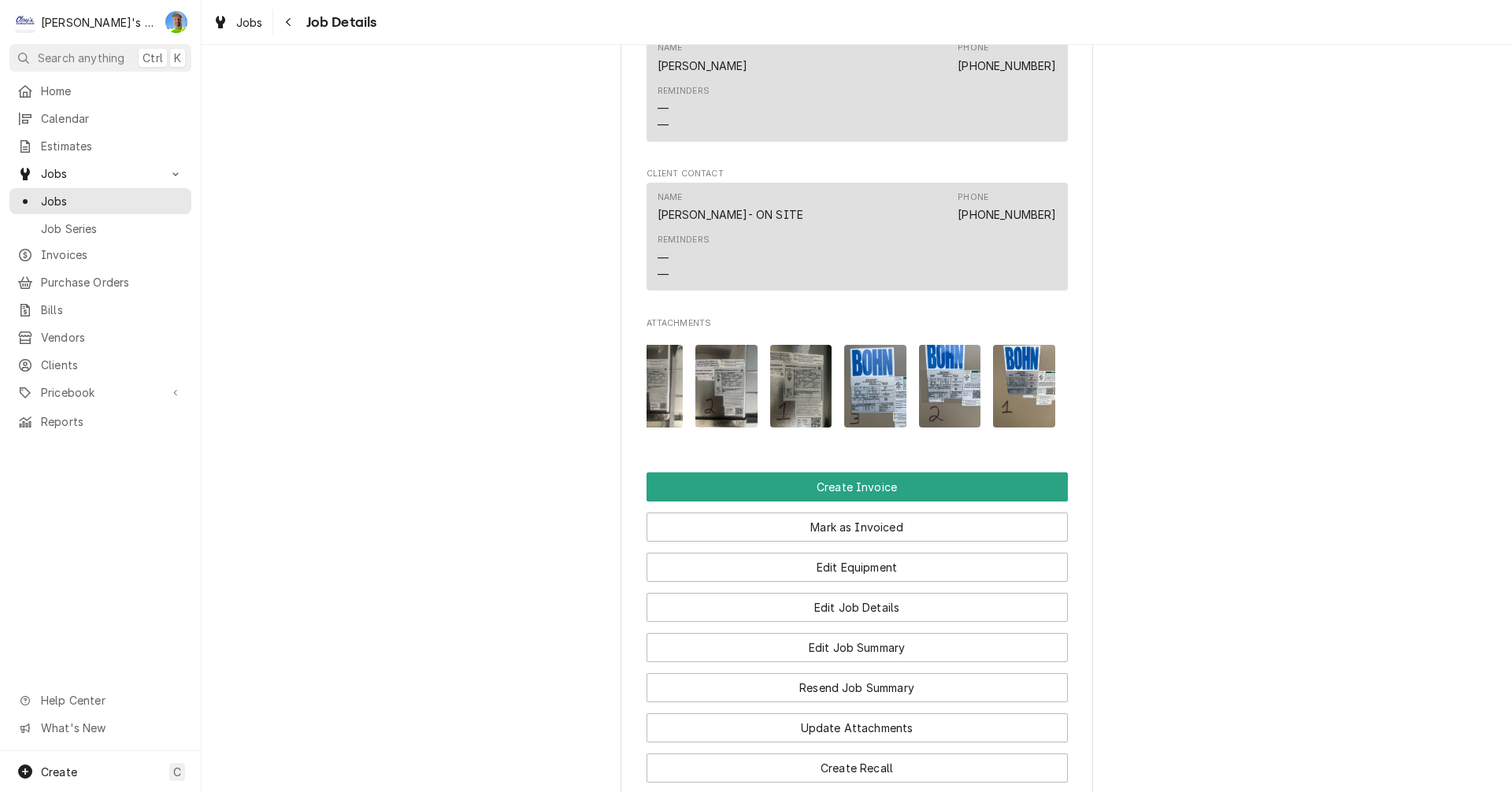
click at [868, 408] on img "Attachments" at bounding box center [875, 386] width 62 height 83
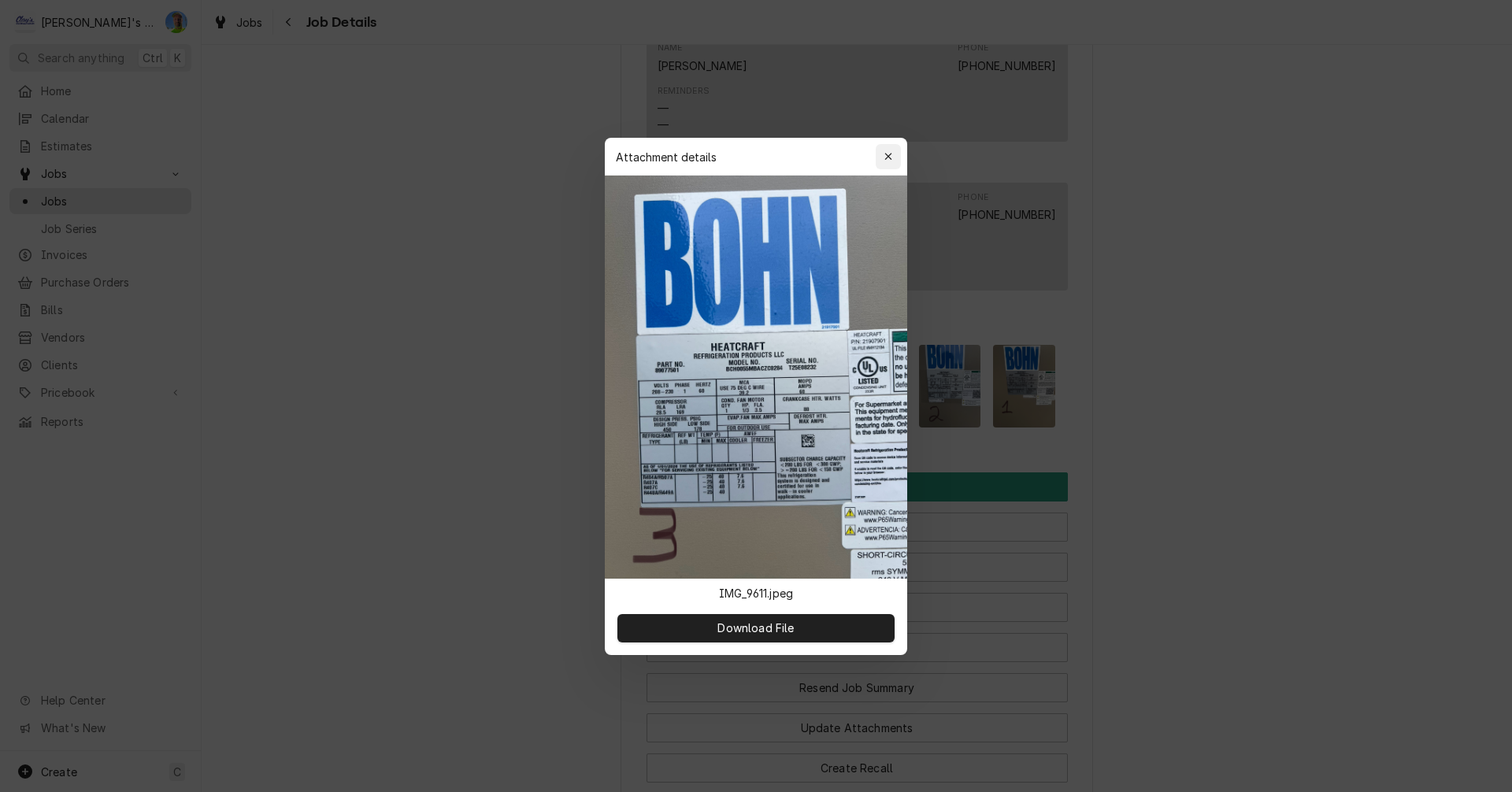
click at [887, 158] on icon "button" at bounding box center [888, 157] width 7 height 7
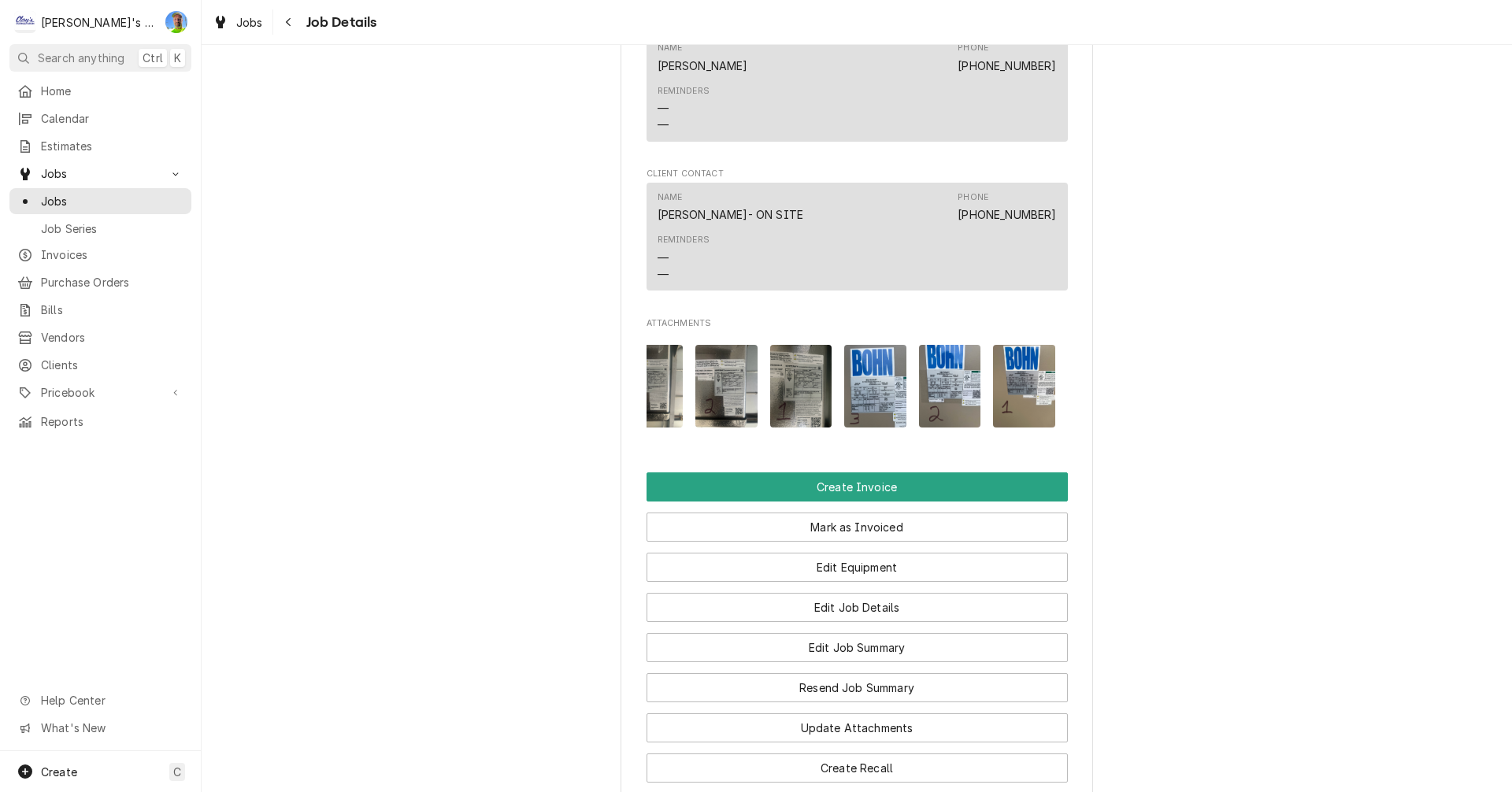
click at [775, 409] on img "Attachments" at bounding box center [801, 386] width 62 height 83
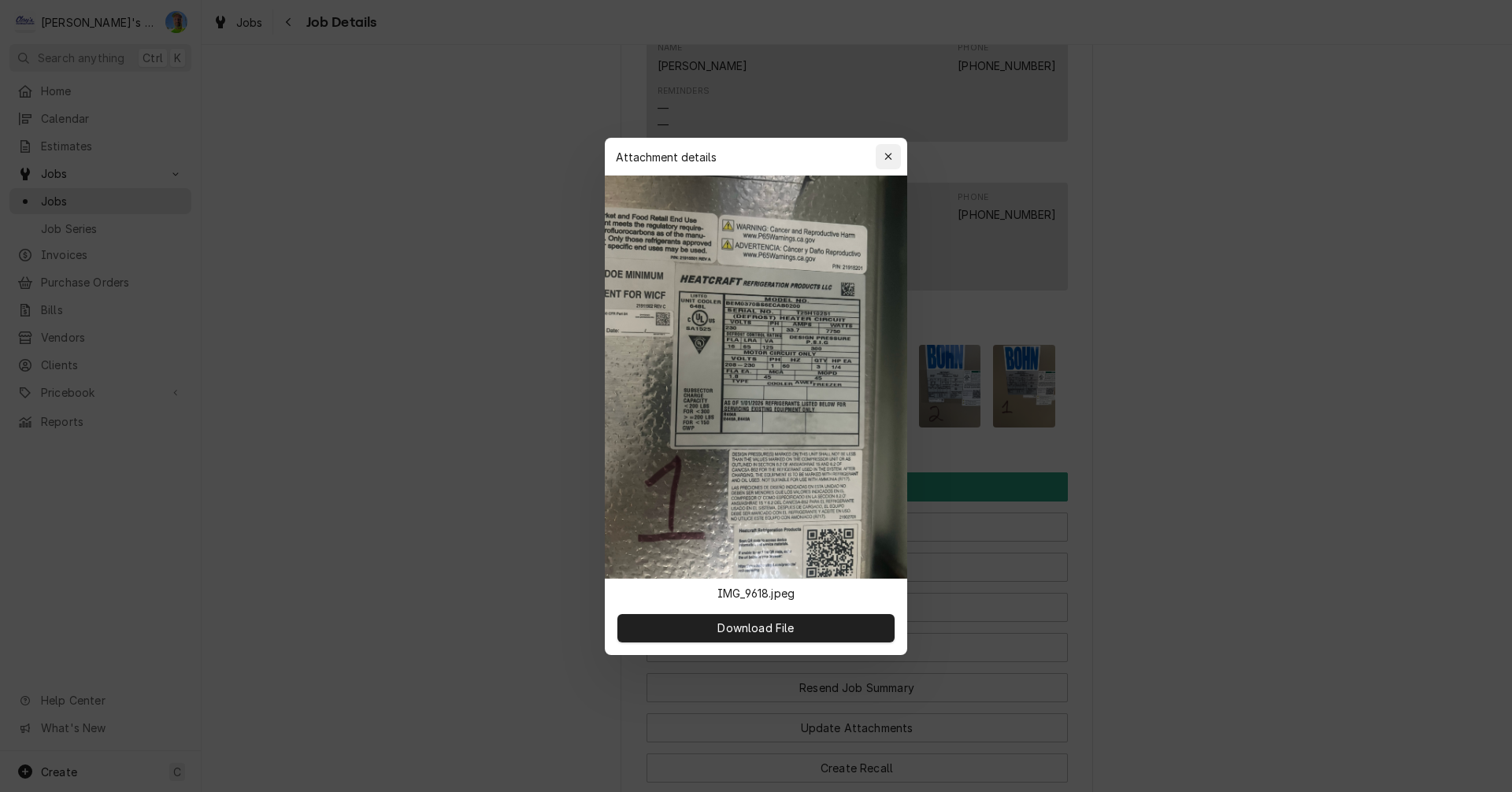
click at [882, 155] on div "button" at bounding box center [889, 157] width 16 height 16
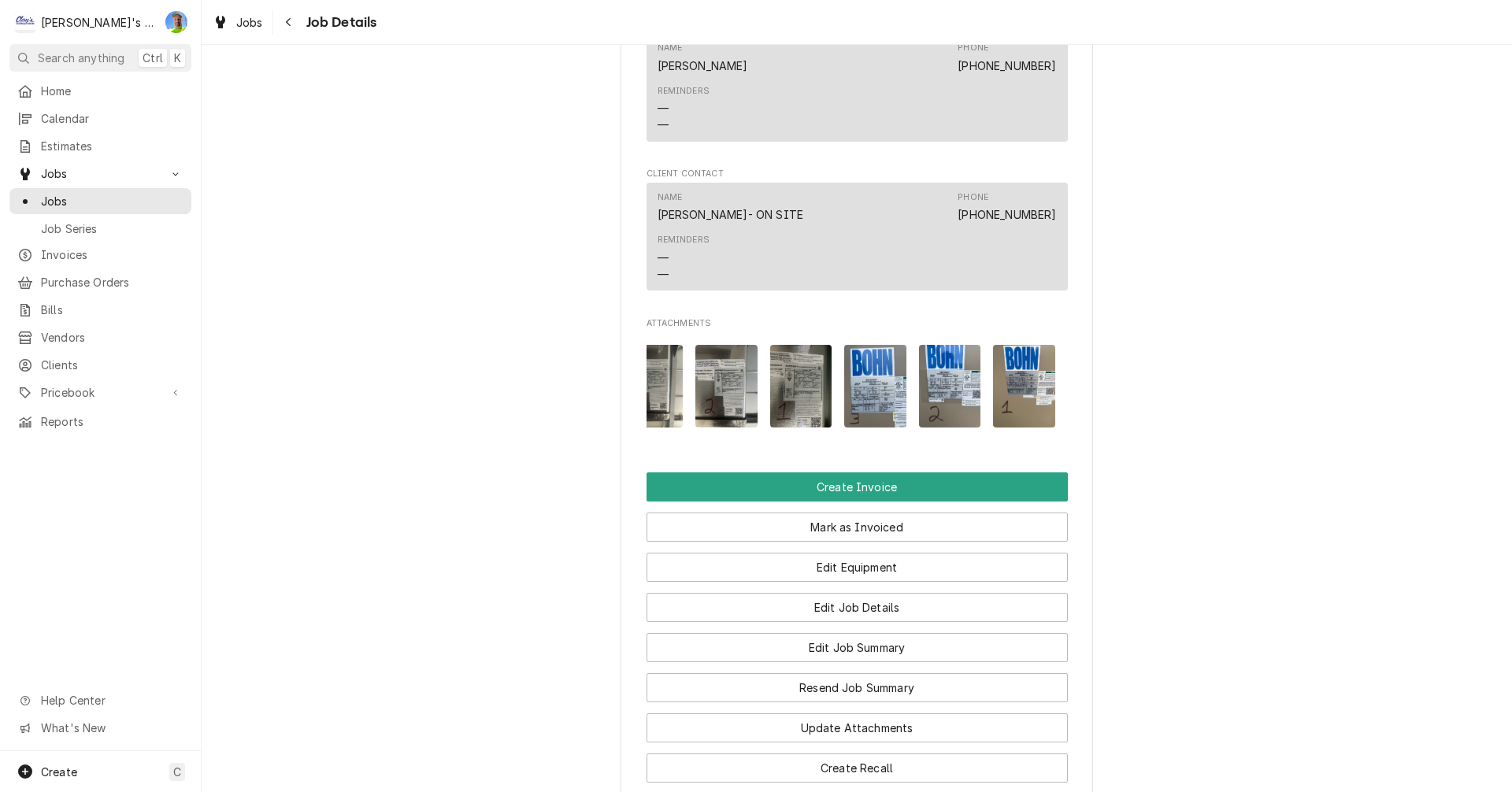
click at [712, 404] on img "Attachments" at bounding box center [727, 386] width 62 height 83
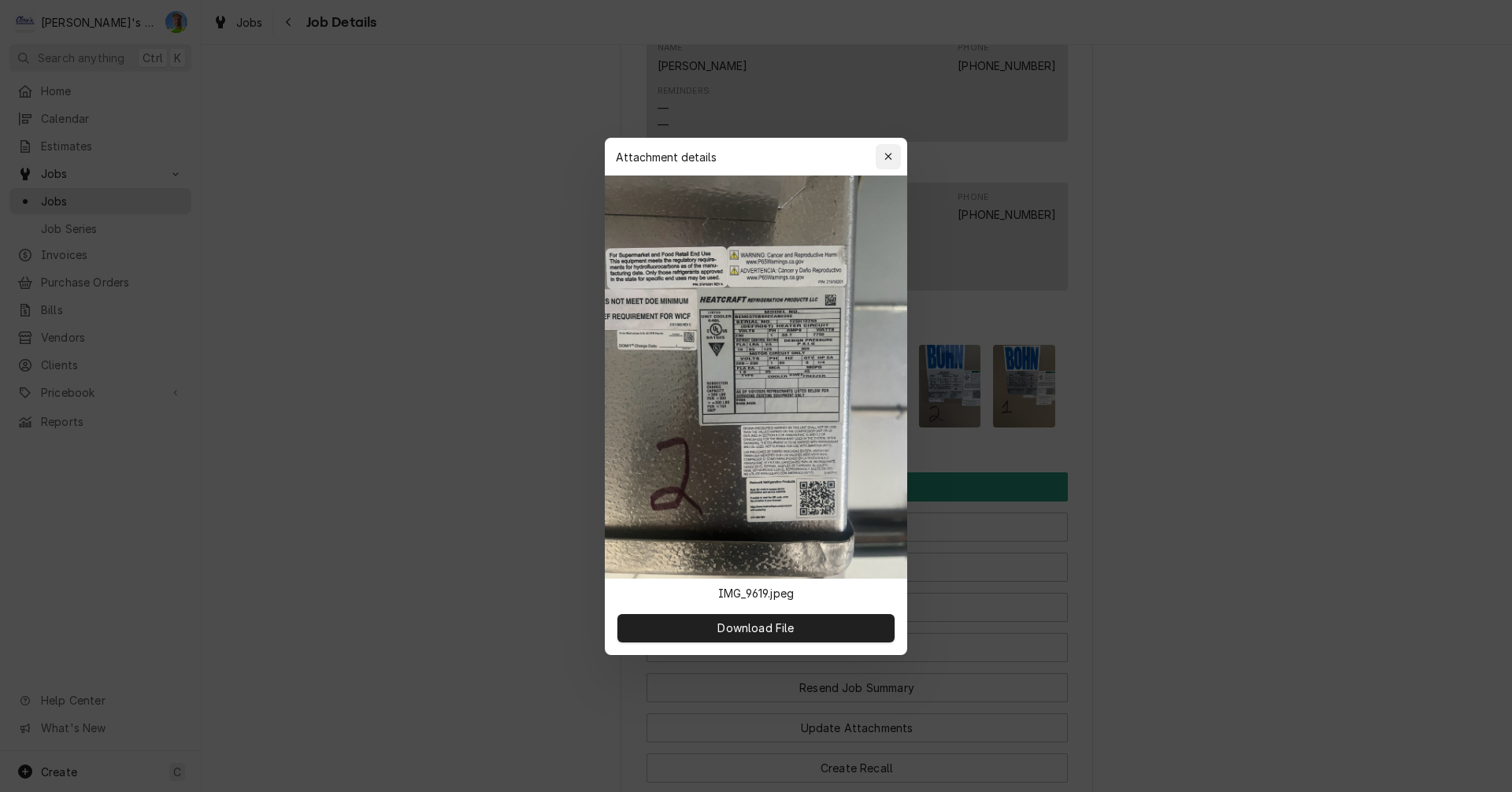
click at [886, 156] on icon "button" at bounding box center [889, 157] width 9 height 11
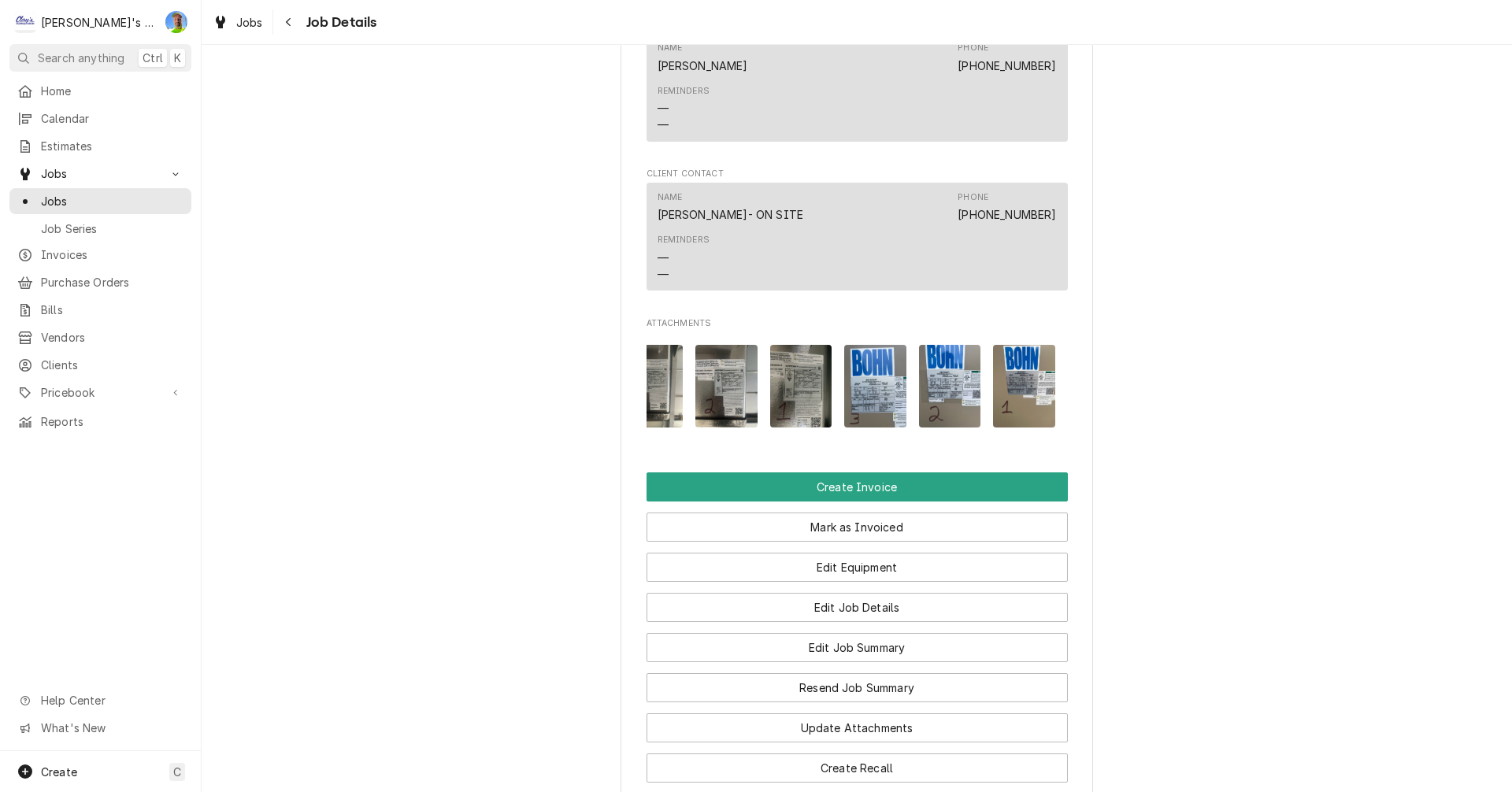
click at [857, 408] on img "Attachments" at bounding box center [875, 386] width 62 height 83
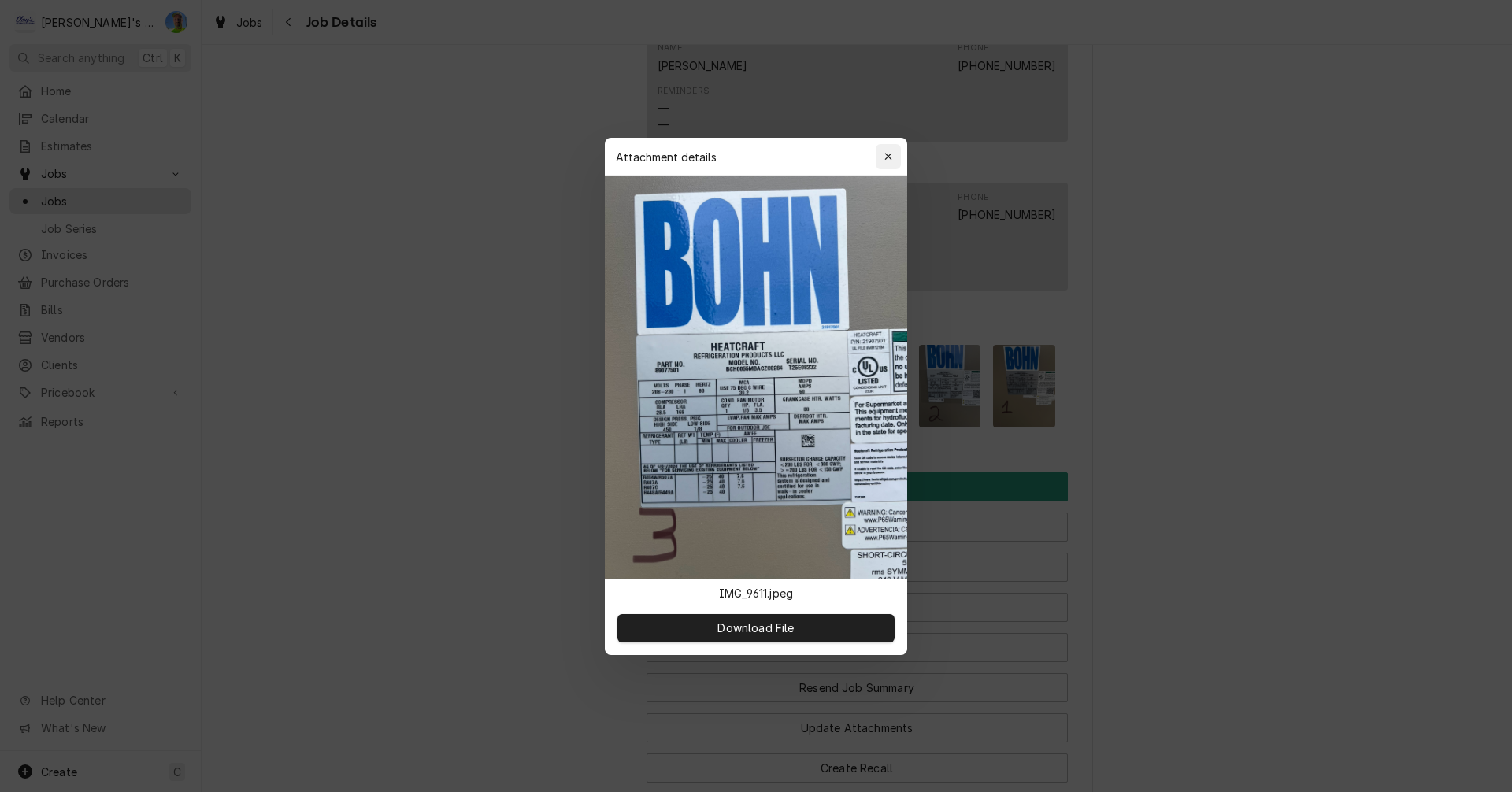
click at [884, 154] on icon "button" at bounding box center [889, 157] width 9 height 11
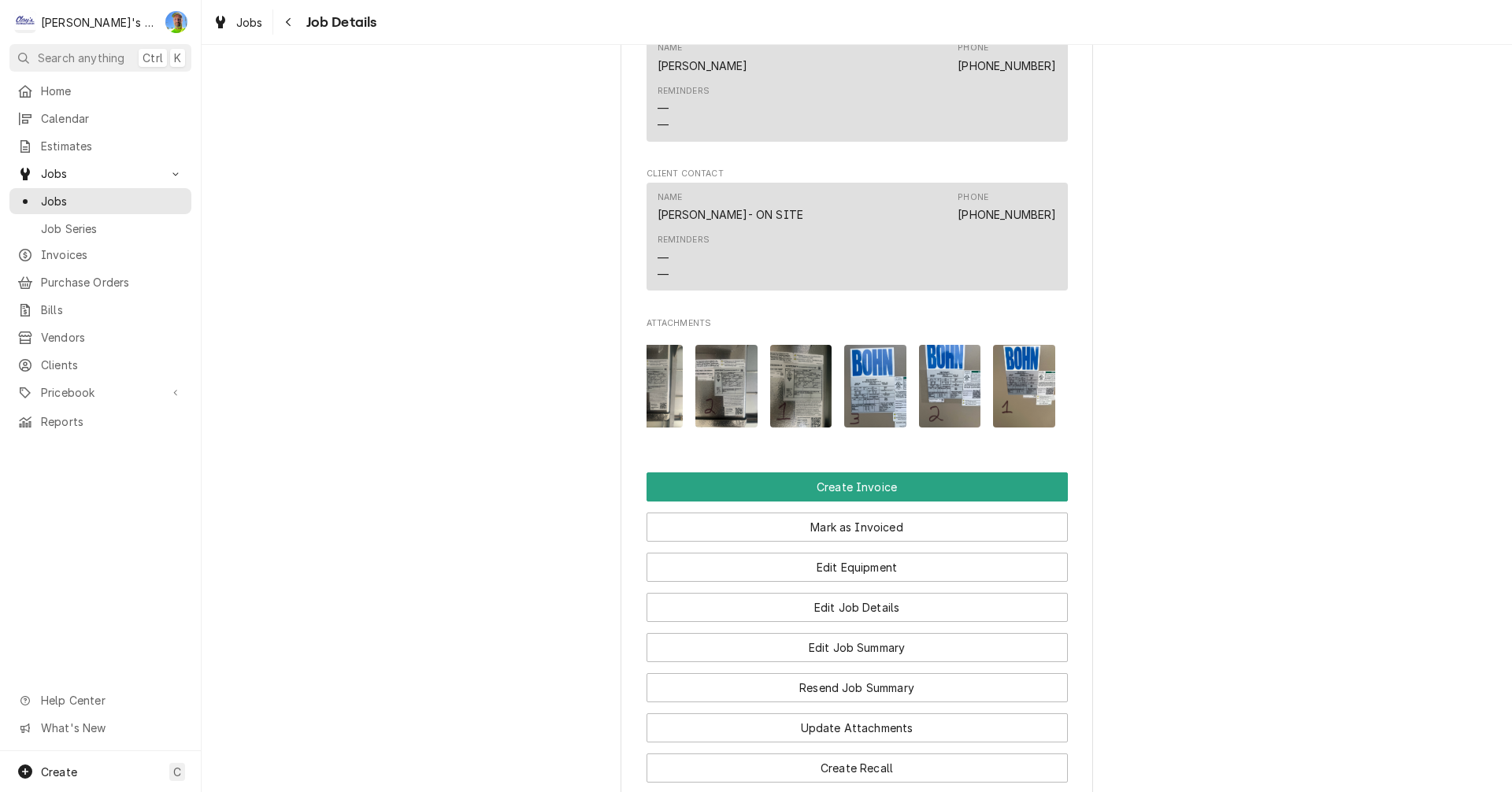
click at [656, 414] on img "Attachments" at bounding box center [652, 386] width 62 height 83
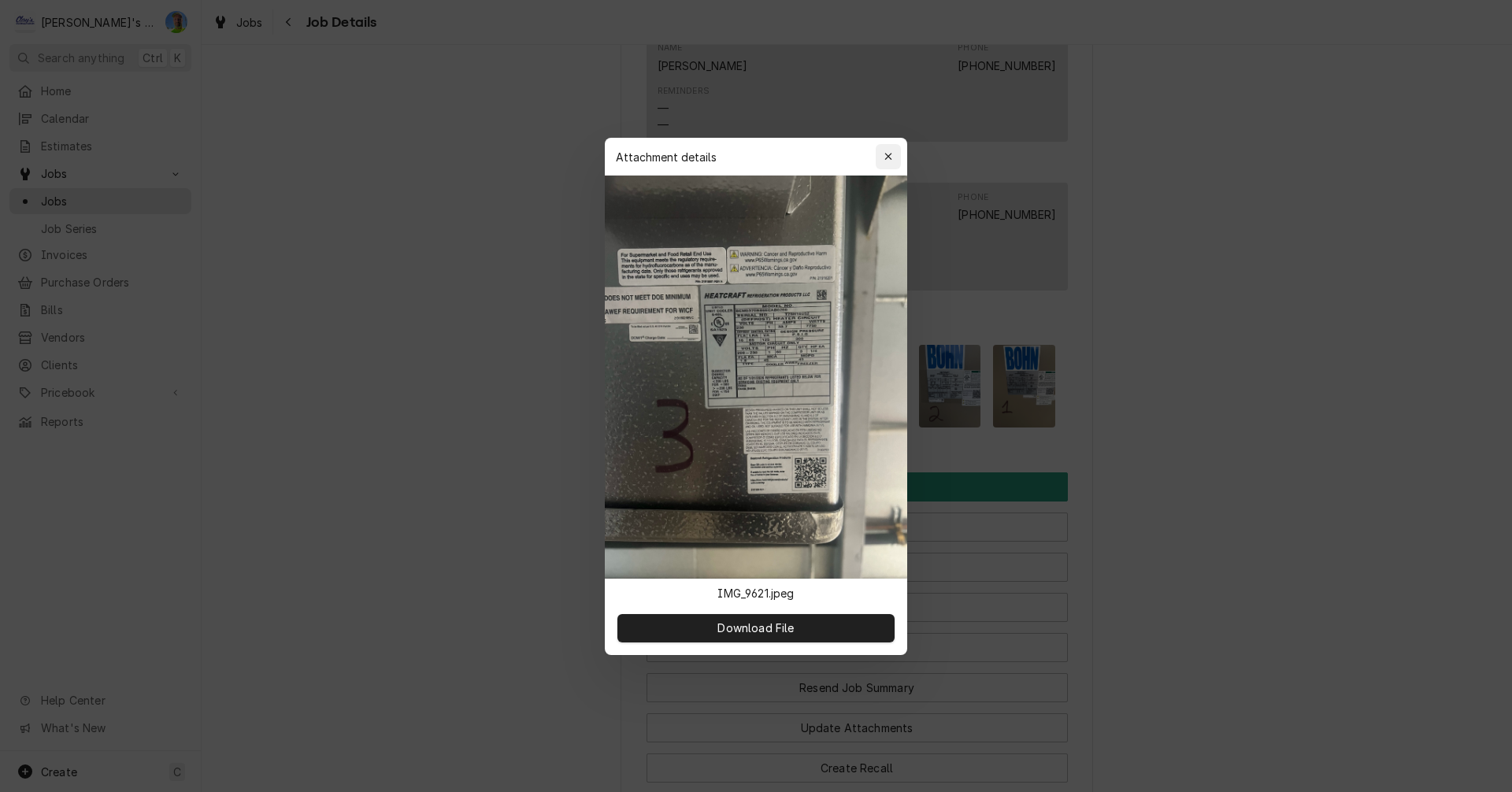
click at [884, 155] on icon "button" at bounding box center [889, 157] width 9 height 11
